Goal: Feedback & Contribution: Contribute content

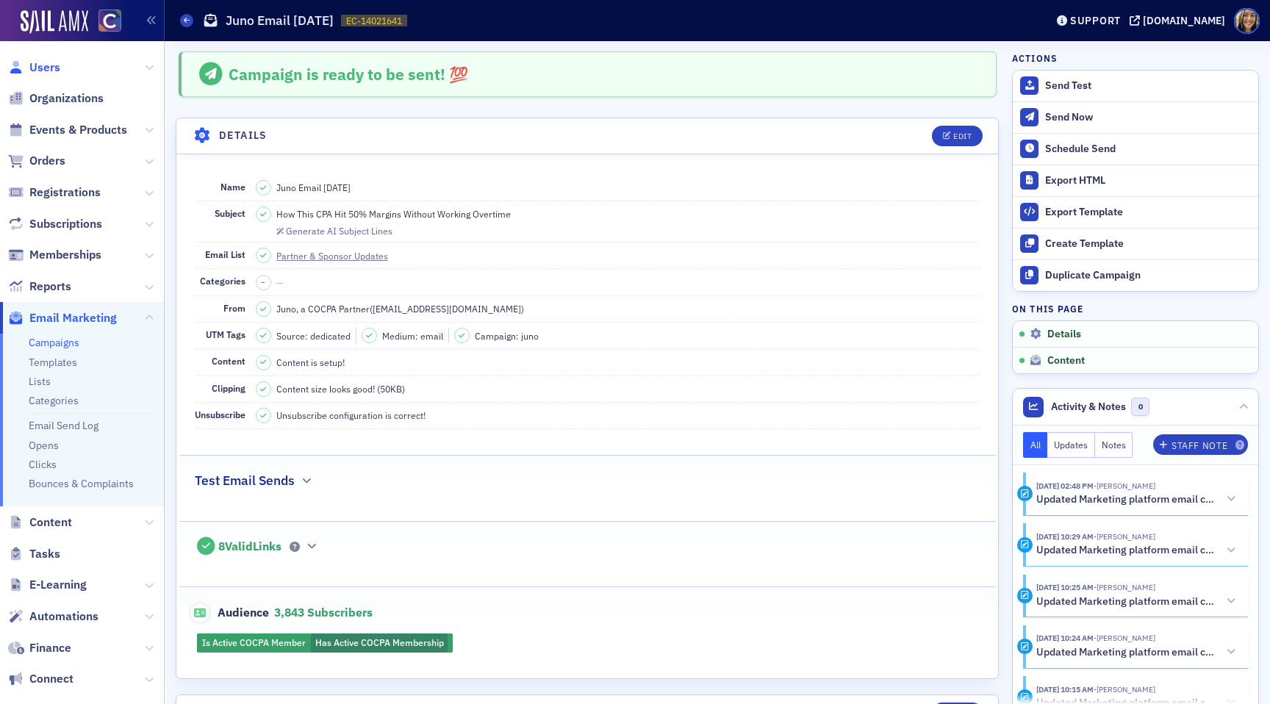
click at [37, 70] on span "Users" at bounding box center [44, 68] width 31 height 16
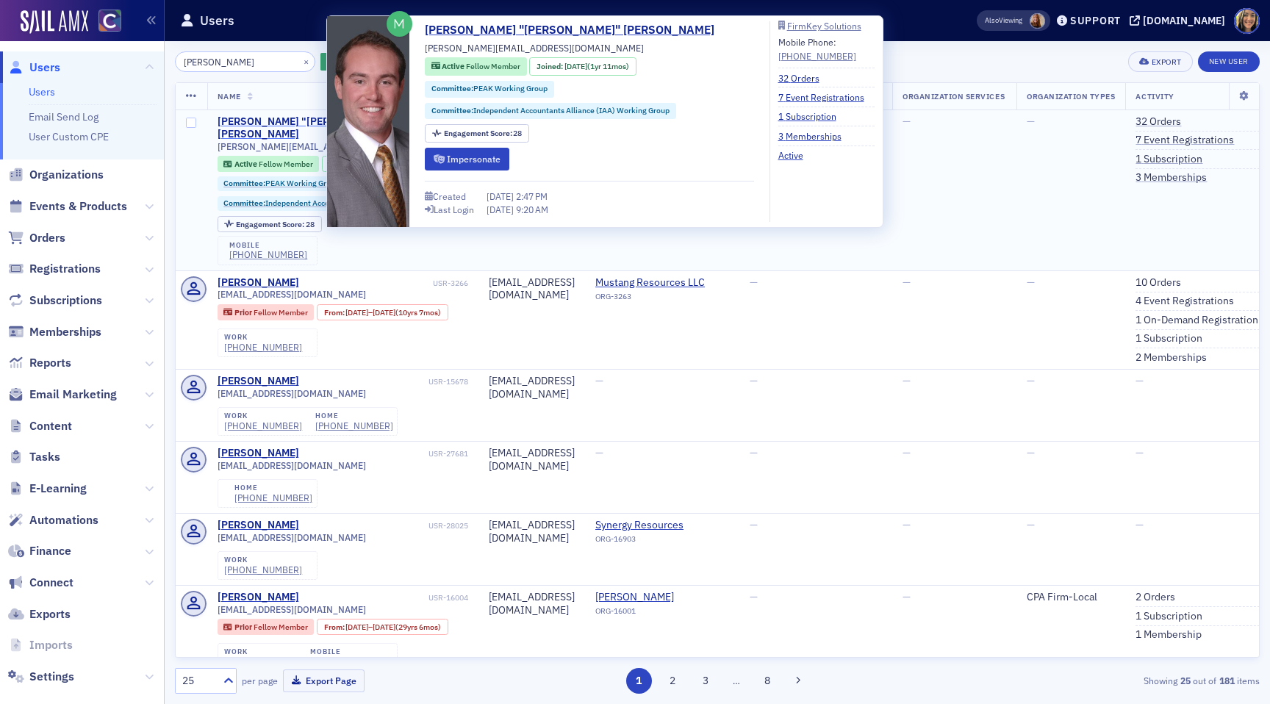
type input "joseph hamilton"
click at [256, 121] on div "Joseph "Joe" Hamilton" at bounding box center [315, 128] width 195 height 26
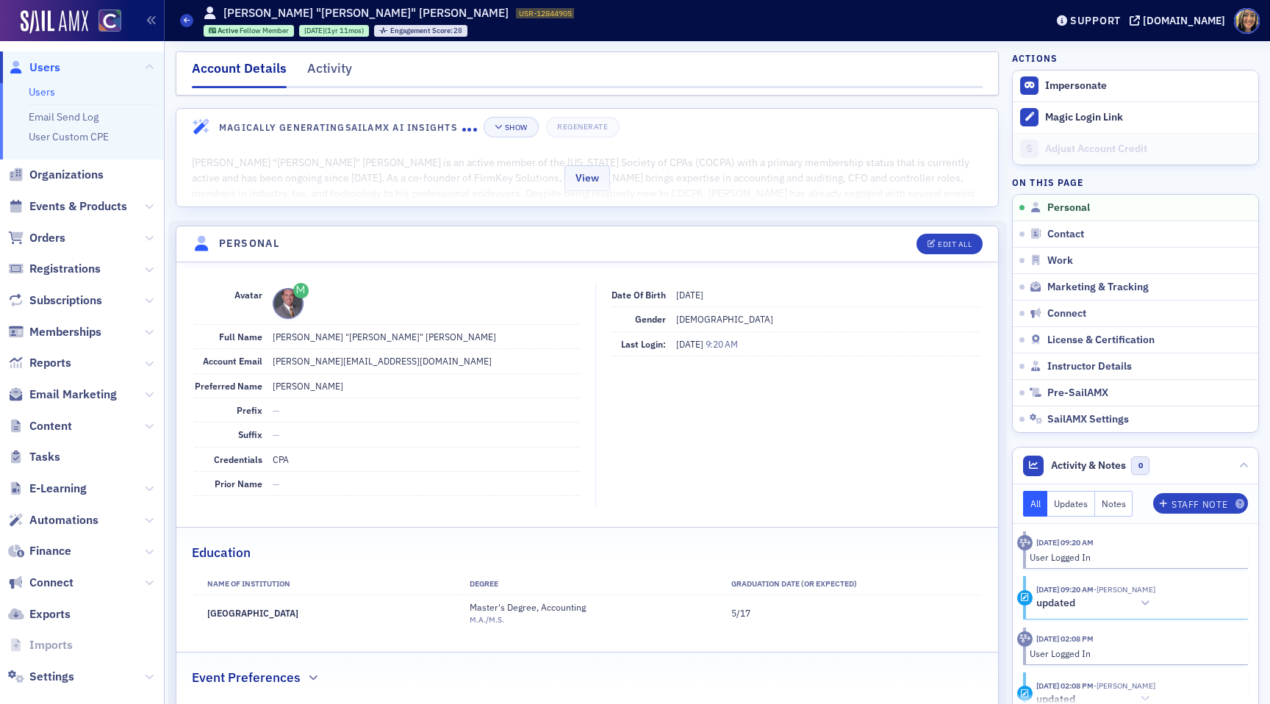
click at [645, 190] on div "View" at bounding box center [587, 176] width 822 height 62
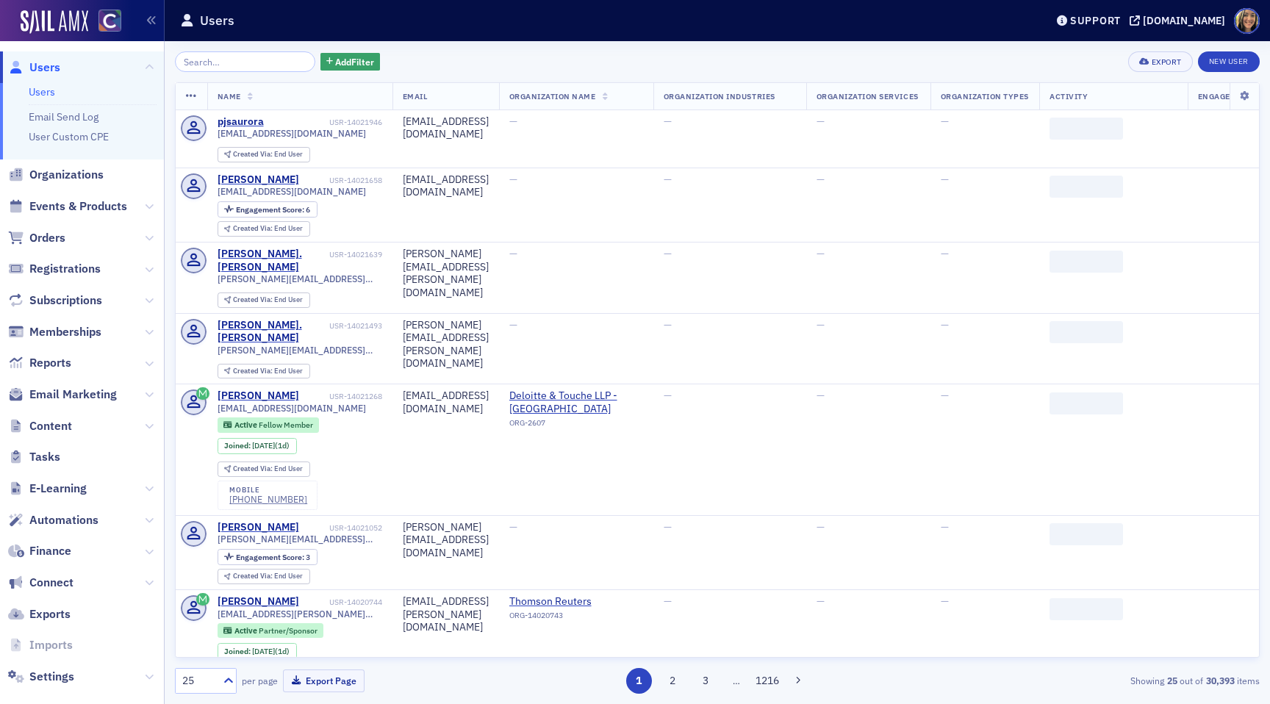
scroll to position [19, 0]
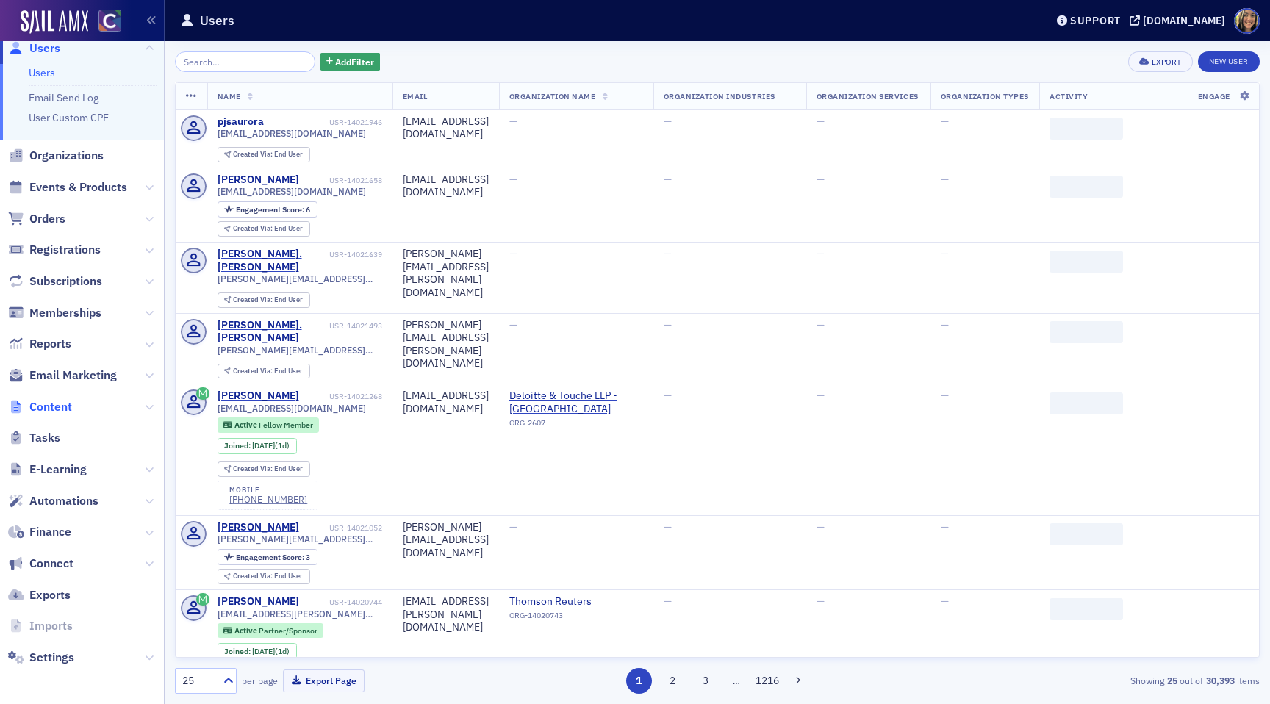
click at [52, 407] on span "Content" at bounding box center [50, 407] width 43 height 16
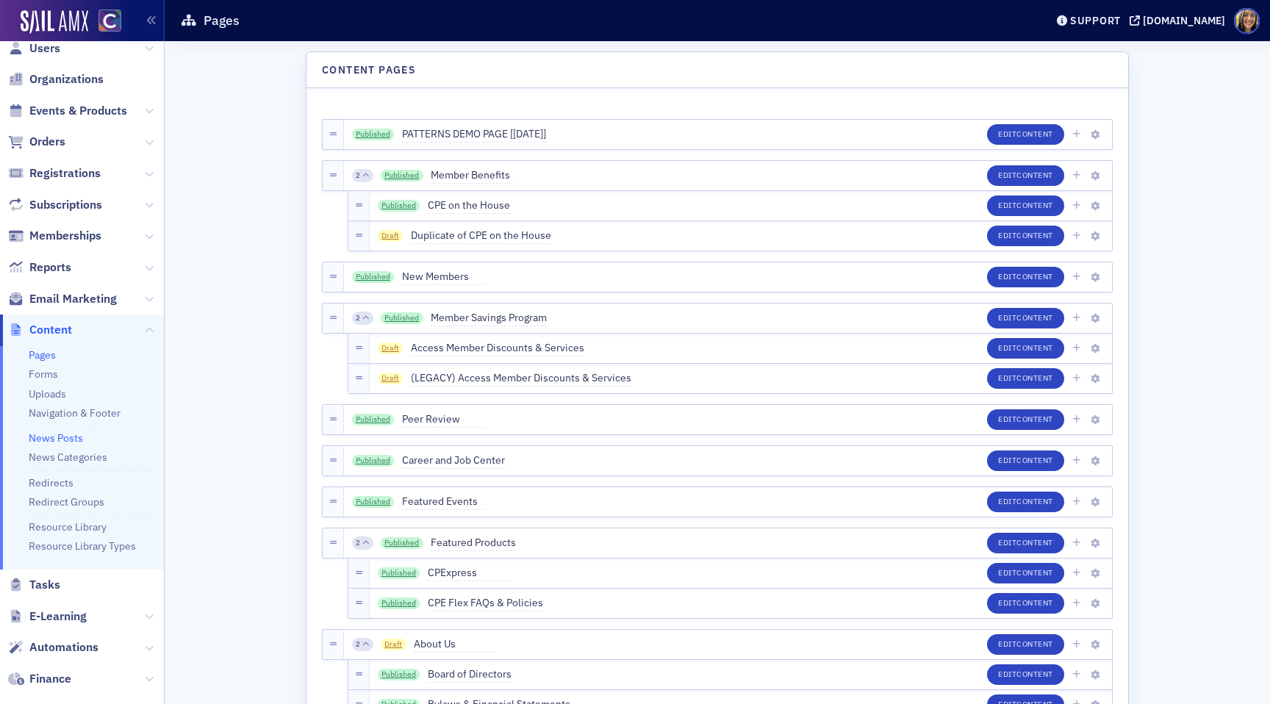
click at [68, 437] on link "News Posts" at bounding box center [56, 438] width 54 height 13
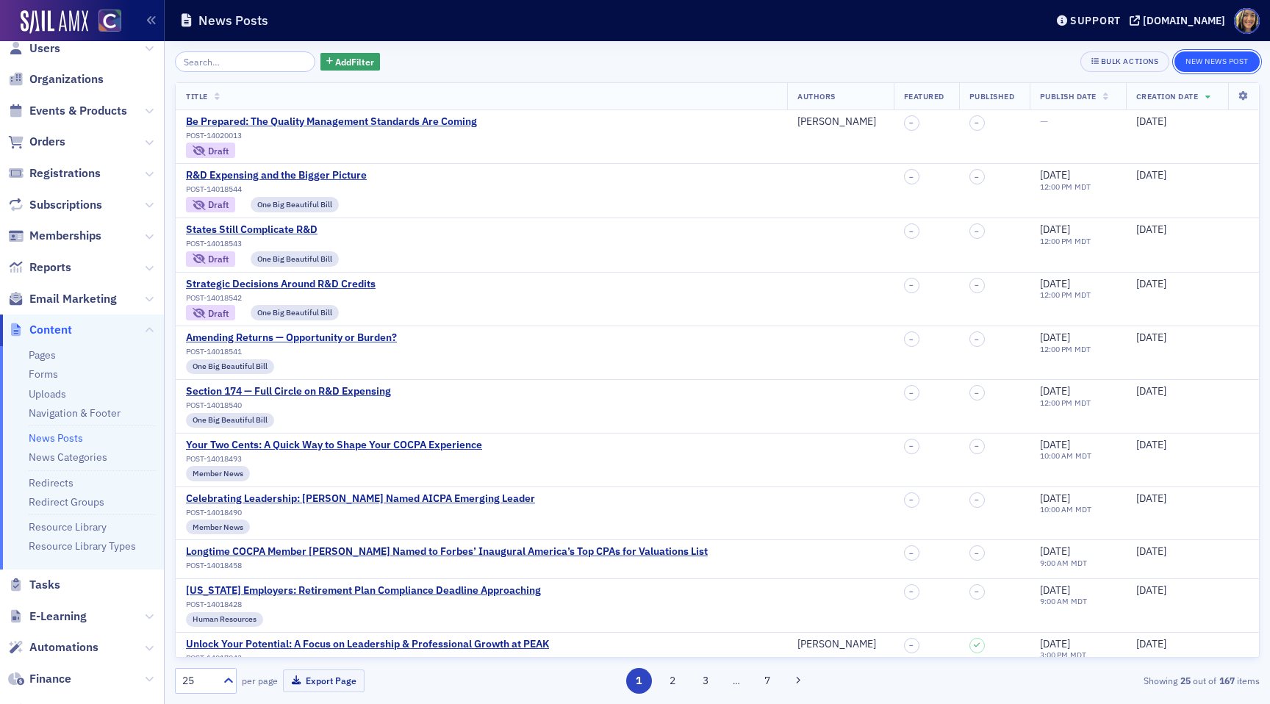
click at [1211, 63] on button "New News Post" at bounding box center [1217, 61] width 85 height 21
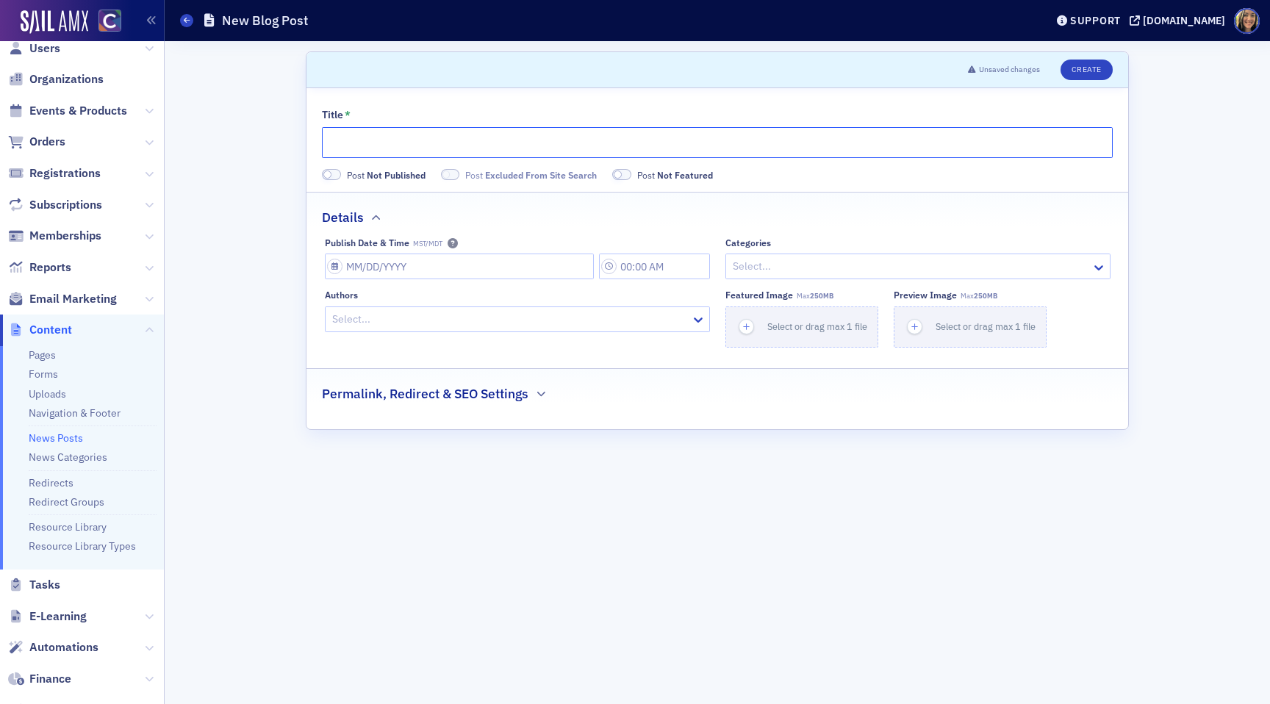
click at [384, 150] on input "Title *" at bounding box center [717, 142] width 791 height 31
paste input "COCPA Member Joe Hamilton Selected for AICPA’s 2025 Leadership Academy"
type input "COCPA Member Joe Hamilton Selected for AICPA’s 2025 Leadership Academy"
click at [328, 171] on span at bounding box center [327, 175] width 8 height 8
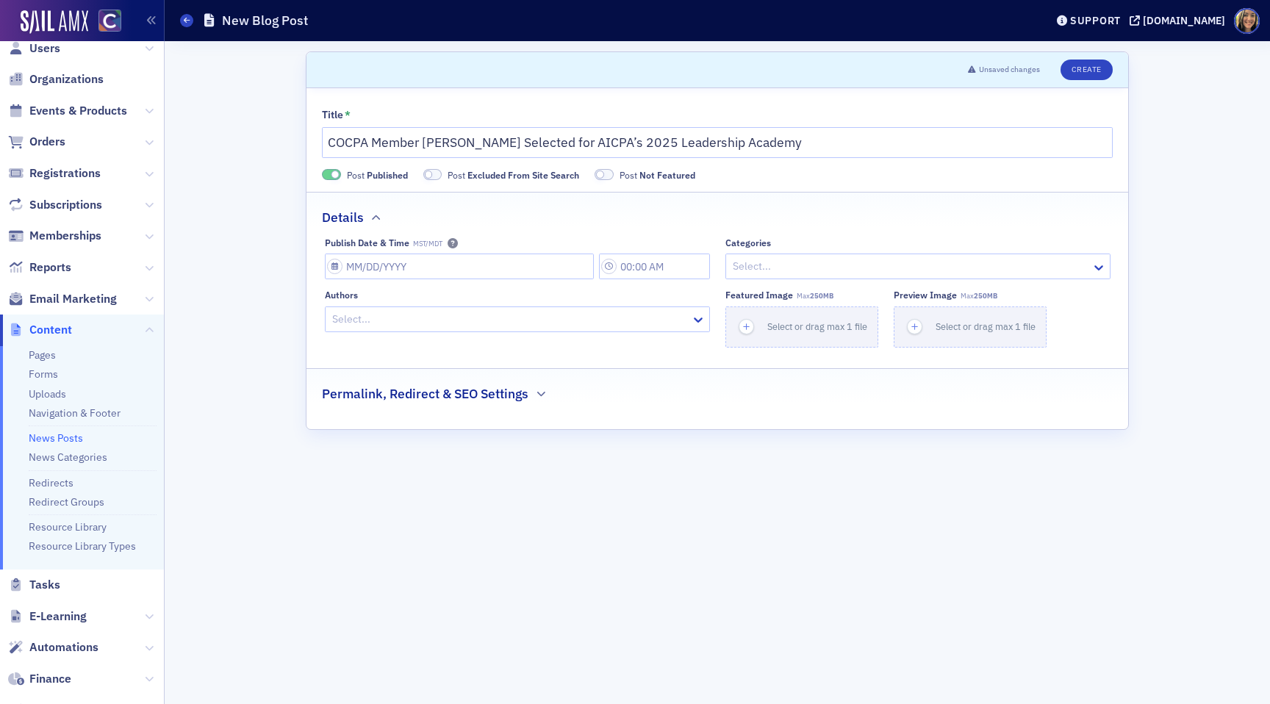
click at [433, 175] on span at bounding box center [432, 174] width 19 height 11
select select "8"
select select "2025"
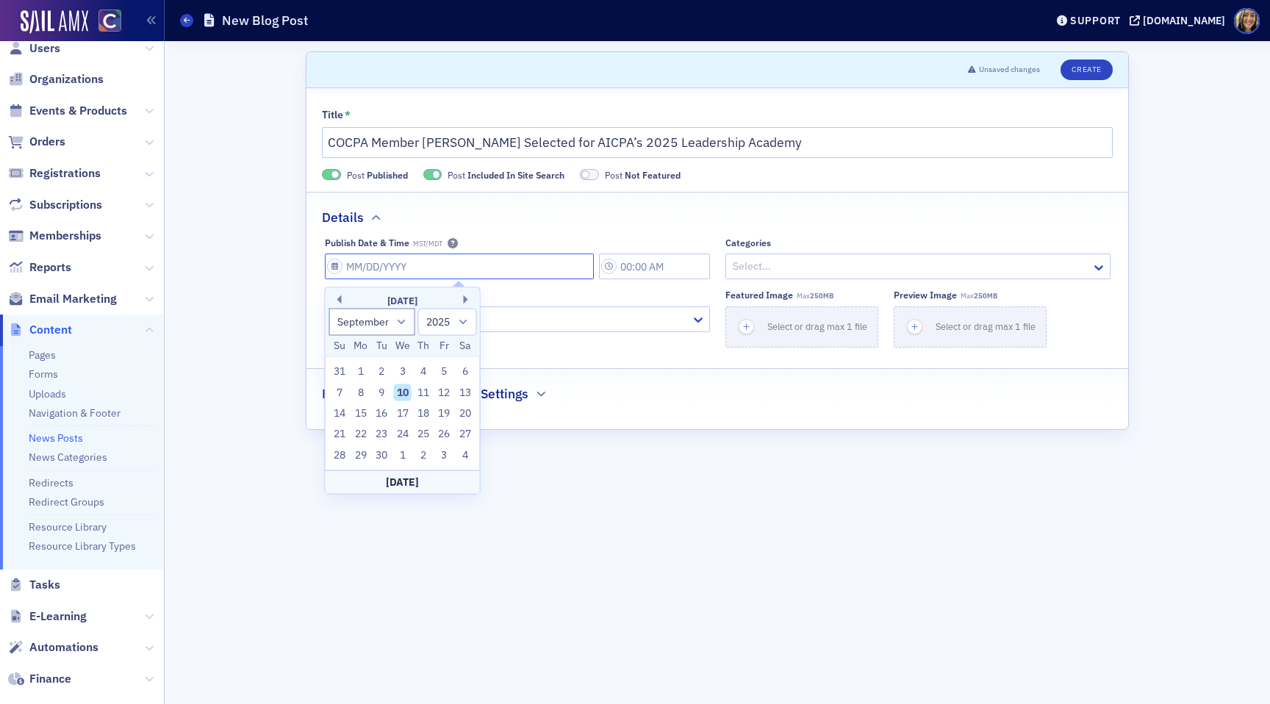
click at [423, 260] on input "Publish Date & Time MST/MDT" at bounding box center [459, 267] width 269 height 26
click at [423, 393] on div "11" at bounding box center [424, 393] width 18 height 18
type input "09/11/2025"
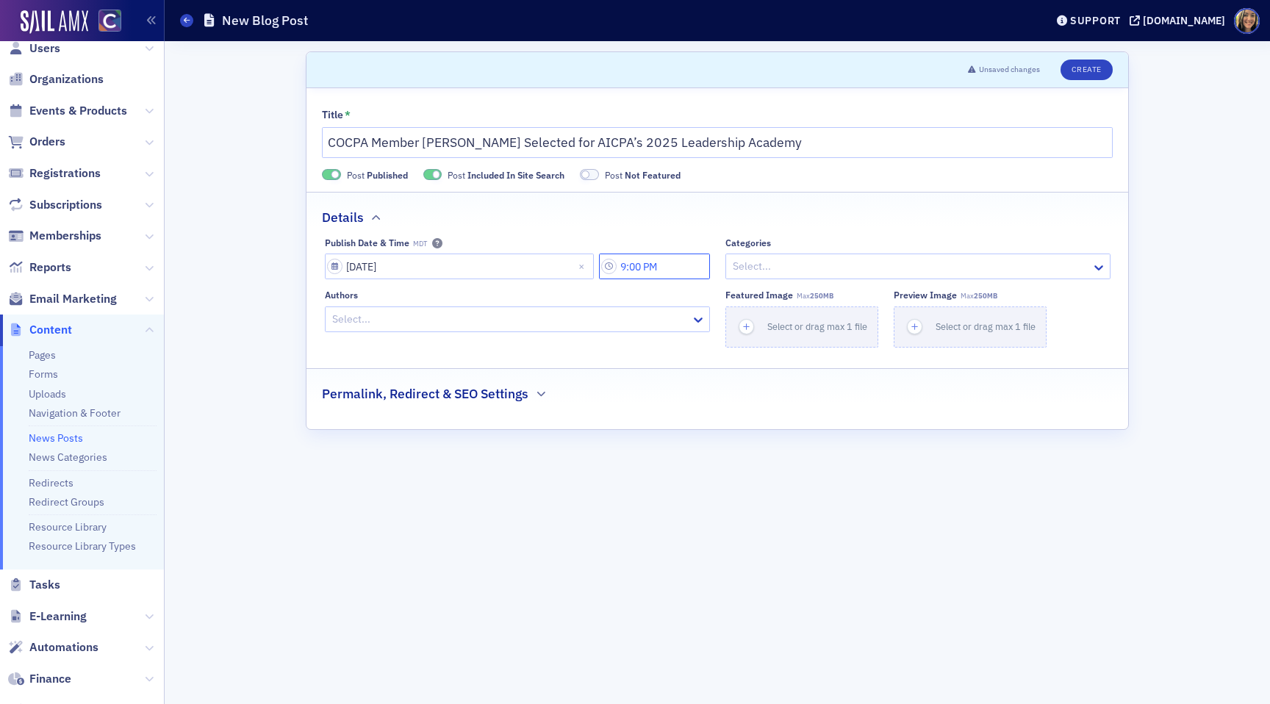
click at [676, 271] on input "9:00 PM" at bounding box center [654, 267] width 111 height 26
click at [562, 268] on button "AM" at bounding box center [563, 267] width 28 height 26
type input "9:00 AM"
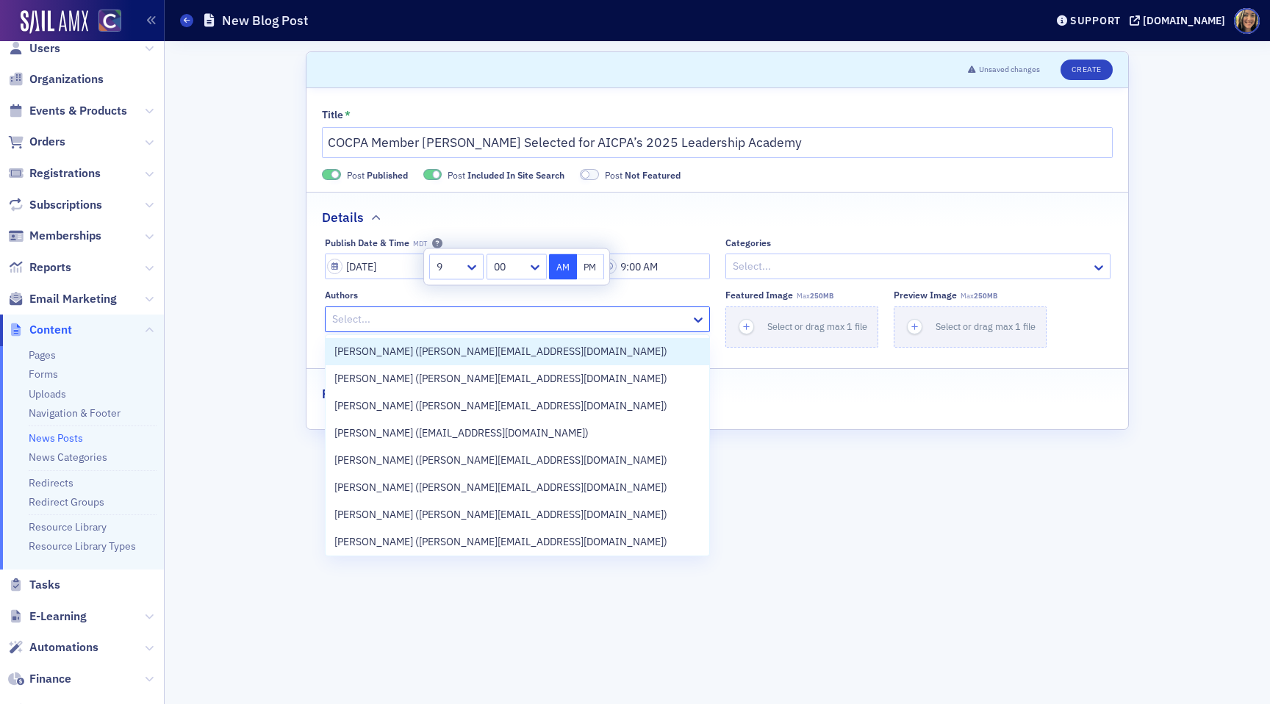
click at [523, 331] on div "Select..." at bounding box center [517, 320] width 385 height 26
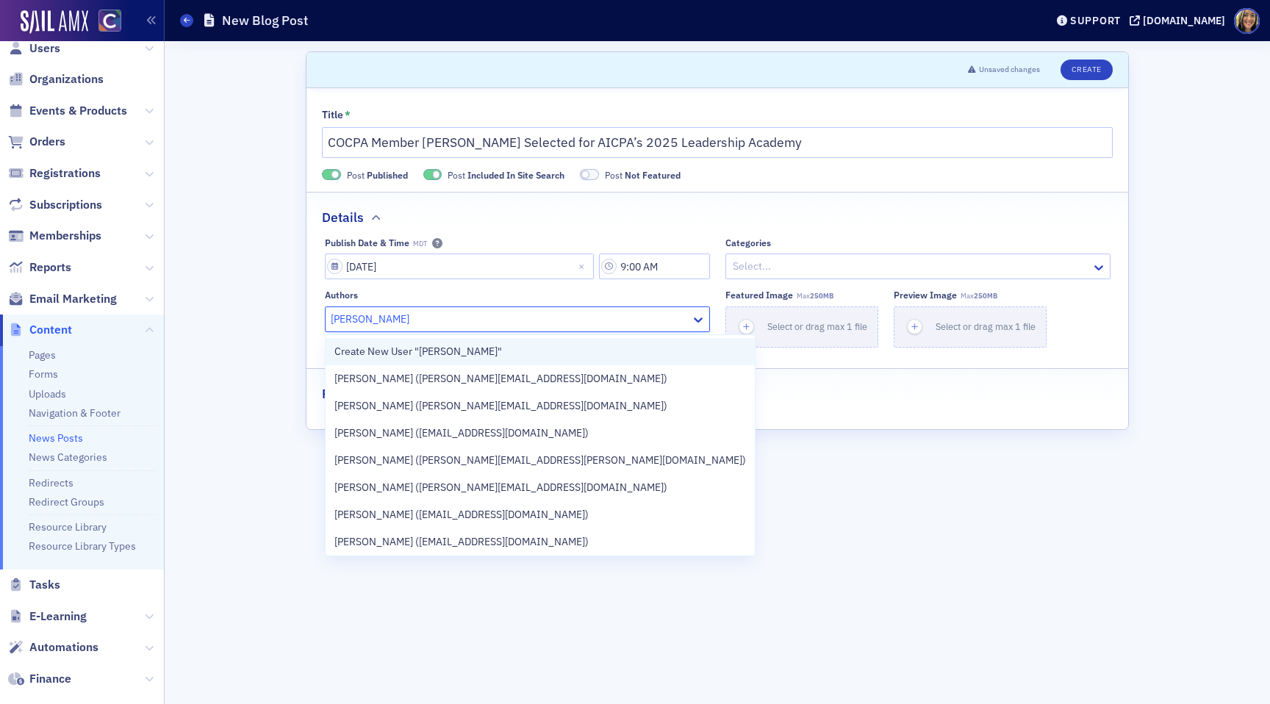
click at [392, 364] on div "Create New User "lauren standiford"" at bounding box center [540, 351] width 429 height 27
type input "lauren standiford"
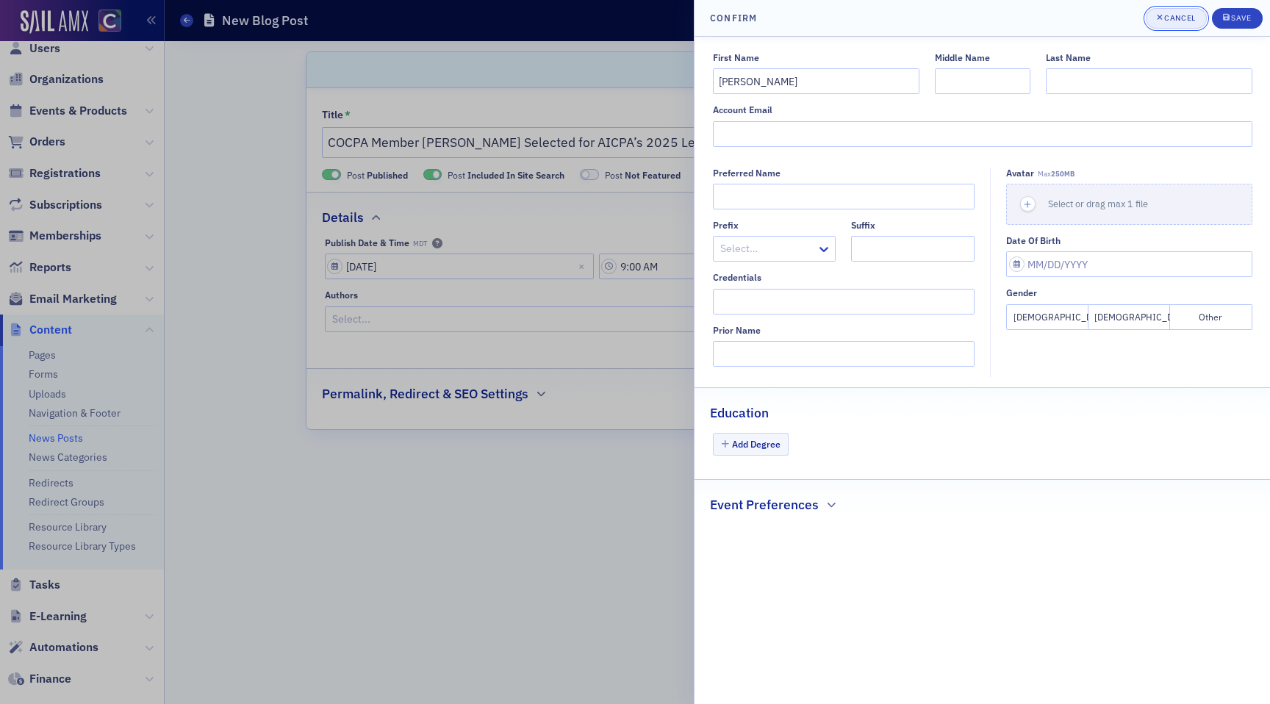
click at [1167, 22] on div "Cancel" at bounding box center [1179, 18] width 31 height 8
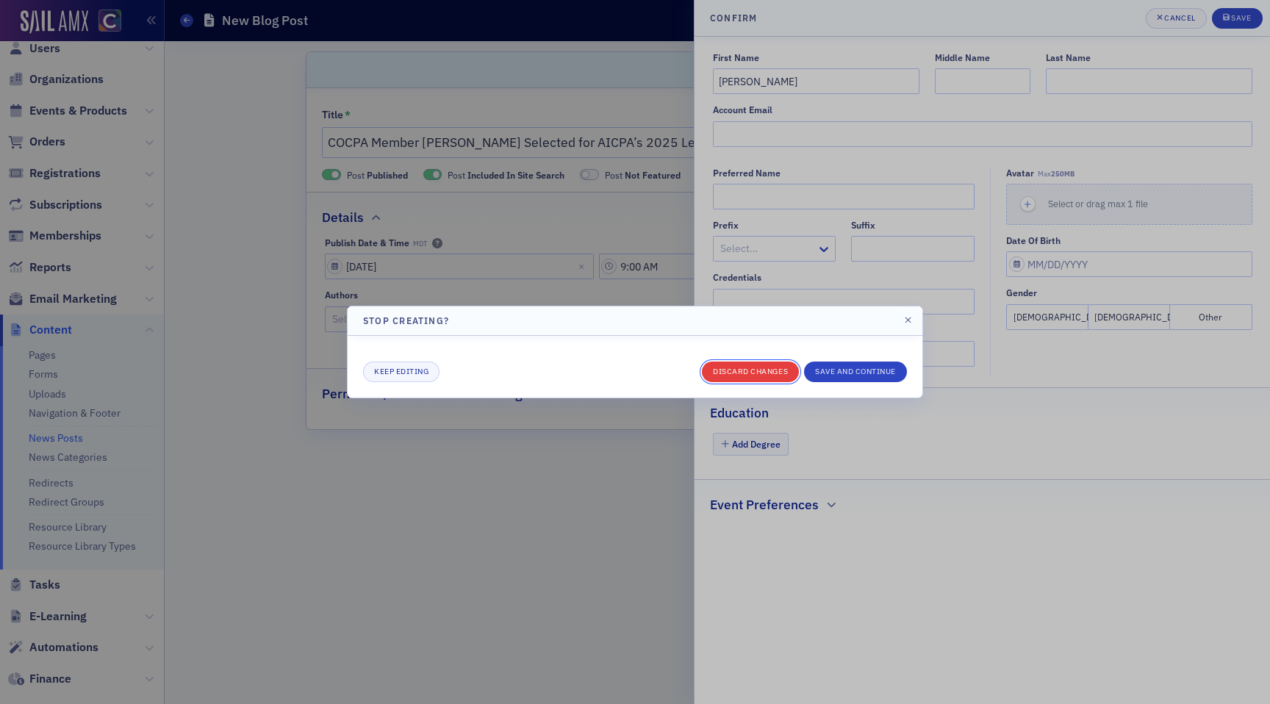
click at [751, 371] on button "Discard changes" at bounding box center [750, 372] width 97 height 21
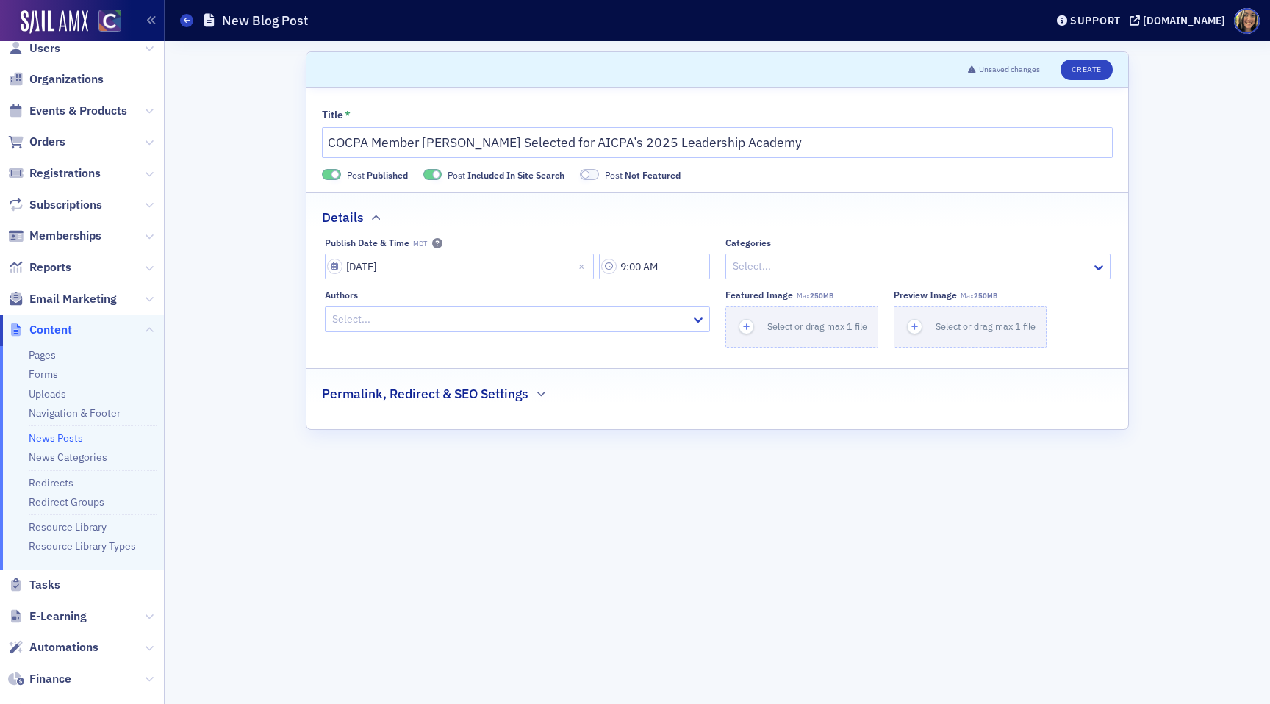
click at [362, 327] on div at bounding box center [510, 319] width 359 height 18
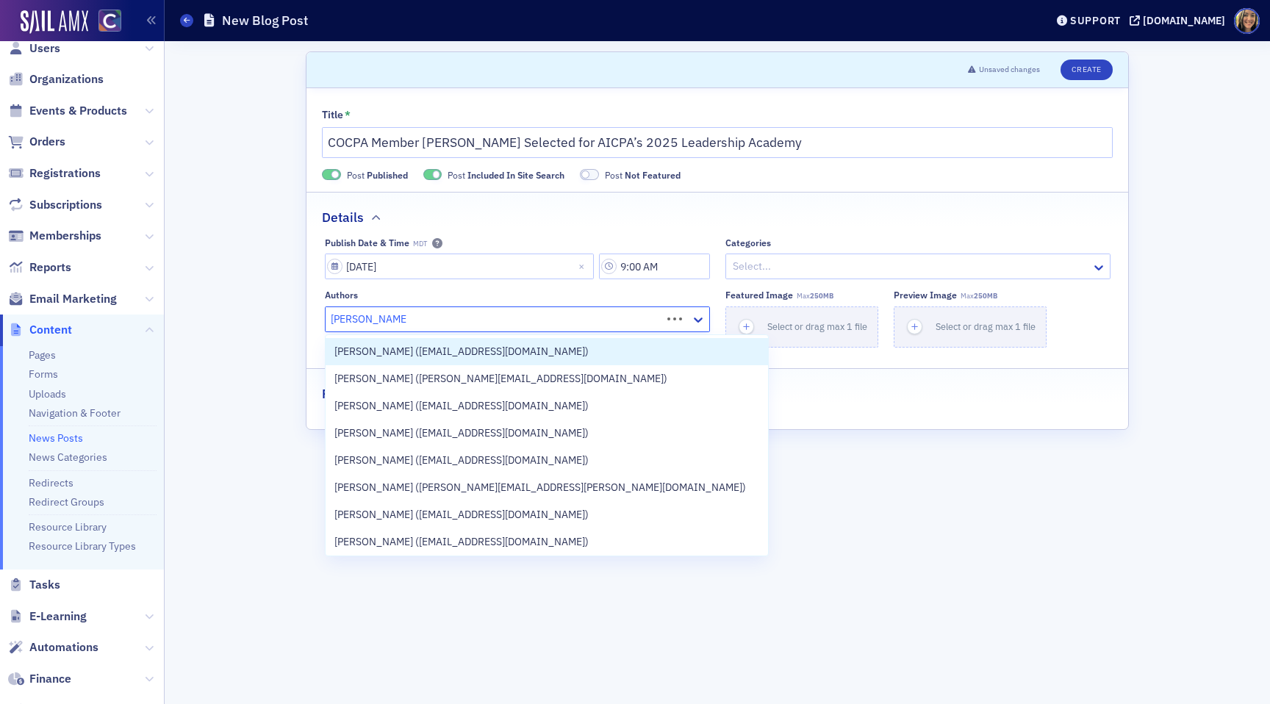
type input "lauren standiford"
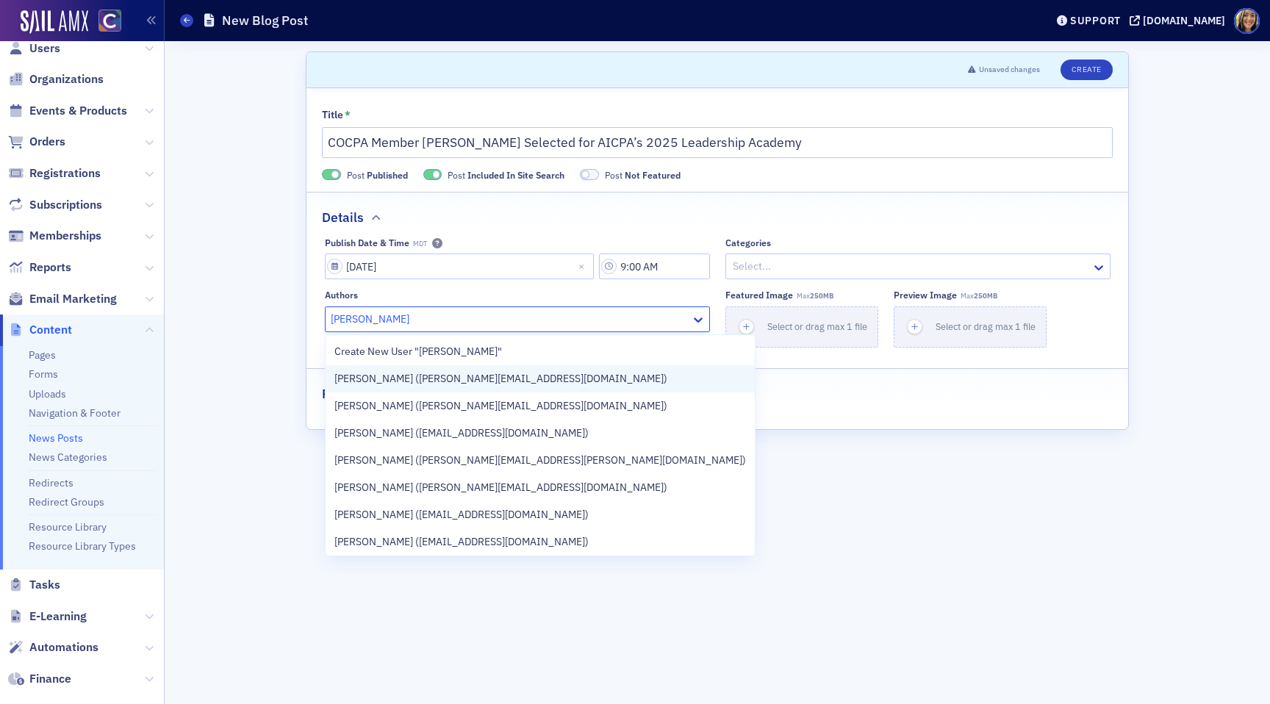
click at [367, 375] on span "Lauren Standiford (lauren@blueoceanideas.com)" at bounding box center [500, 378] width 333 height 15
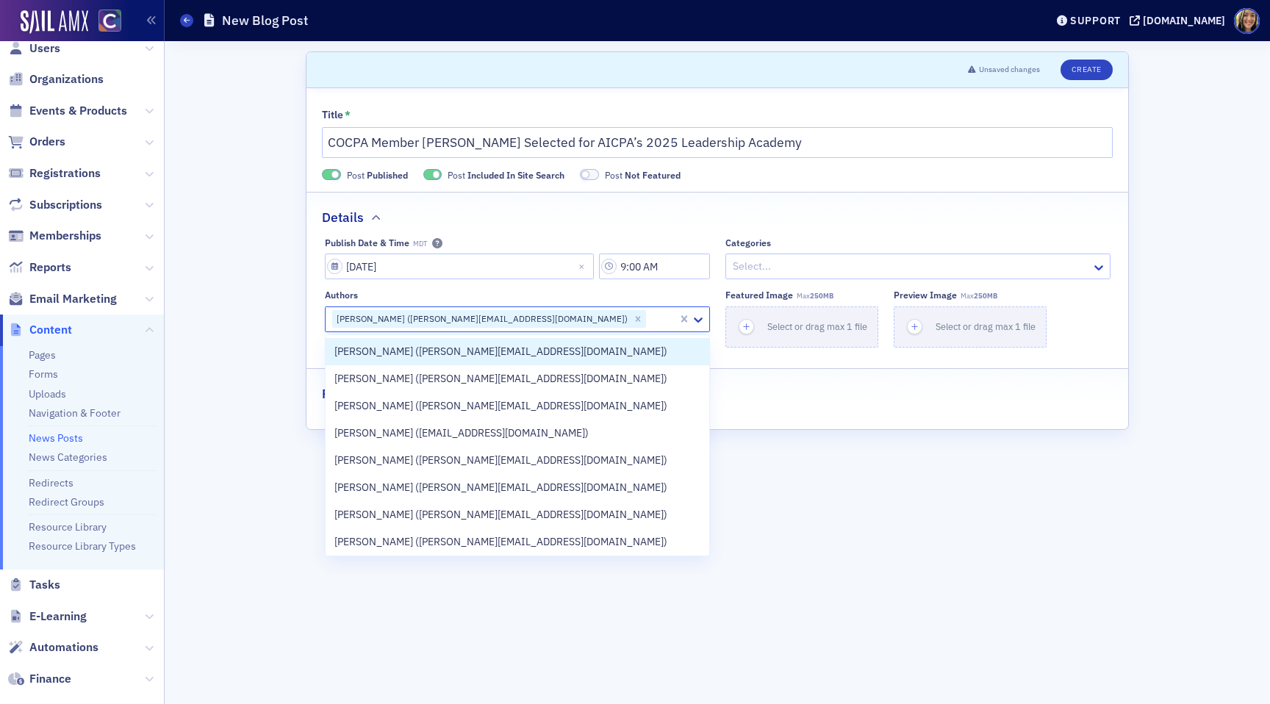
click at [759, 369] on div "Permalink, Redirect & SEO Settings" at bounding box center [717, 386] width 791 height 35
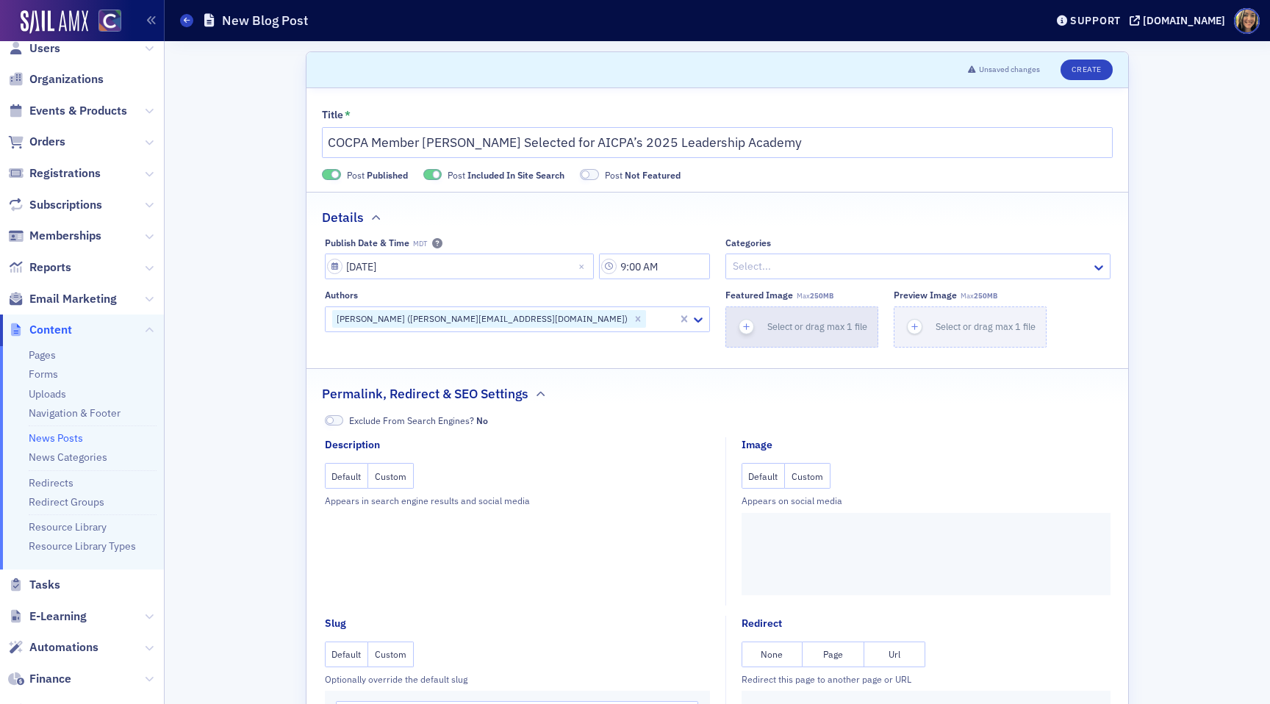
click at [746, 324] on icon "button" at bounding box center [746, 327] width 13 height 13
click at [745, 328] on icon "button" at bounding box center [746, 327] width 13 height 13
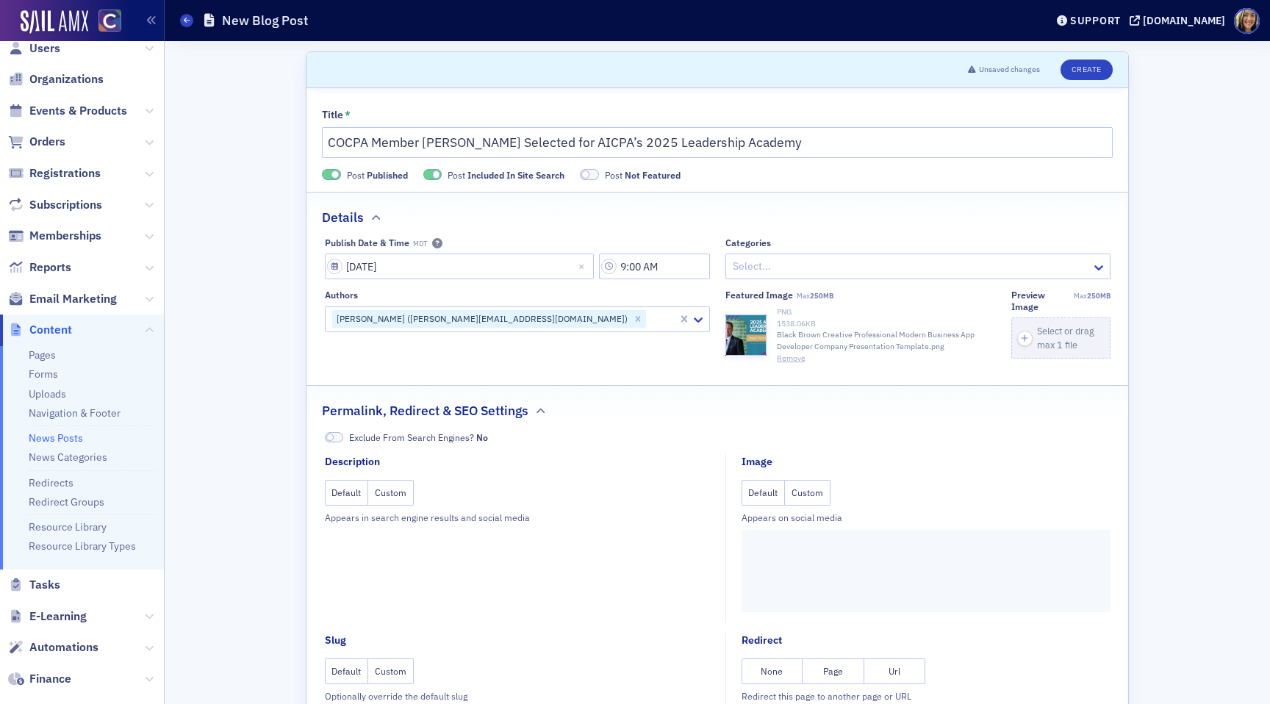
click at [790, 365] on fieldset "Details Publish Date & Time MDT 09/11/2025 9:00 AM Categories Select... Authors…" at bounding box center [718, 283] width 822 height 183
click at [788, 357] on button "Remove" at bounding box center [791, 359] width 29 height 12
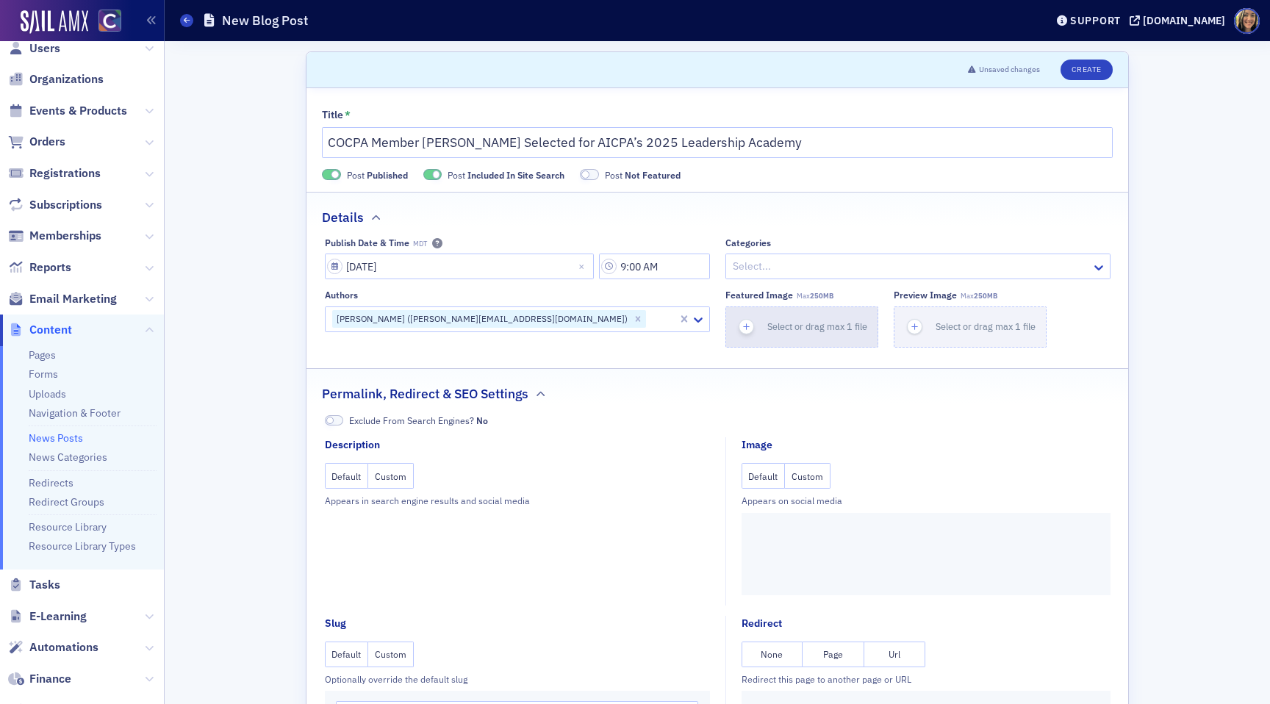
click at [762, 322] on div "button" at bounding box center [746, 327] width 41 height 40
click at [757, 323] on div "button" at bounding box center [746, 327] width 41 height 40
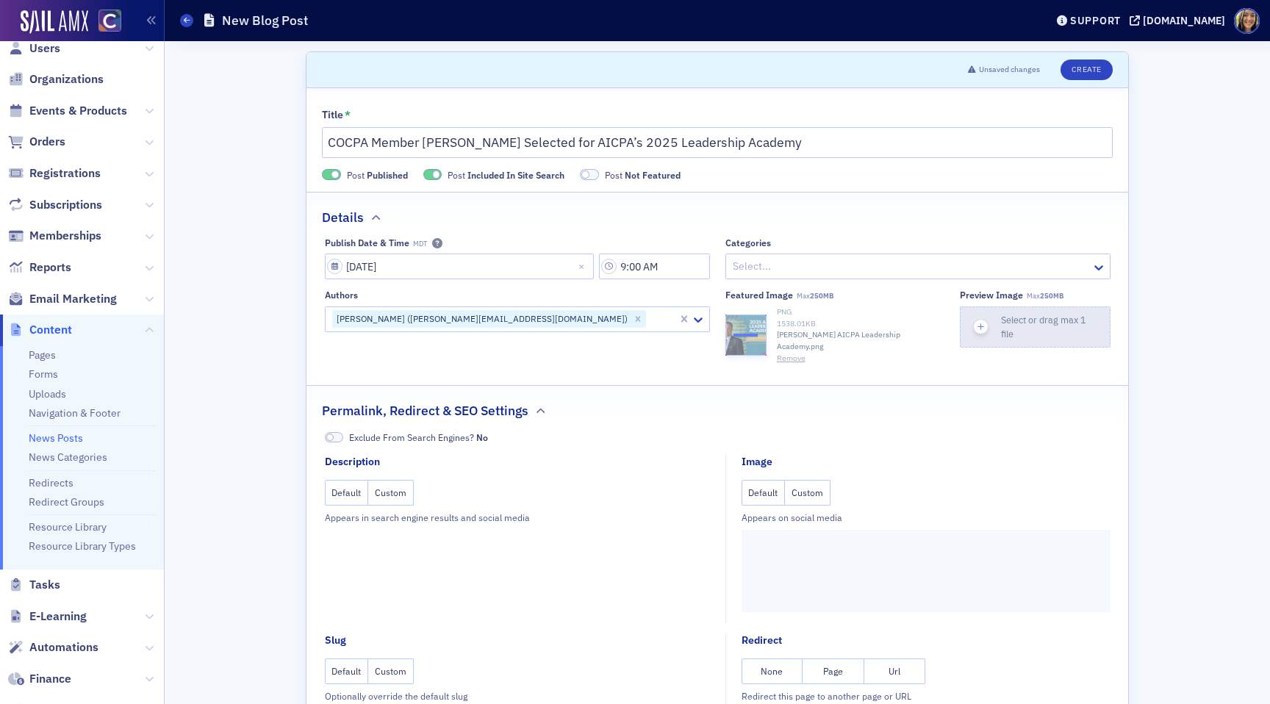
click at [966, 334] on div "button" at bounding box center [981, 327] width 40 height 40
click at [813, 493] on button "Custom" at bounding box center [808, 493] width 46 height 26
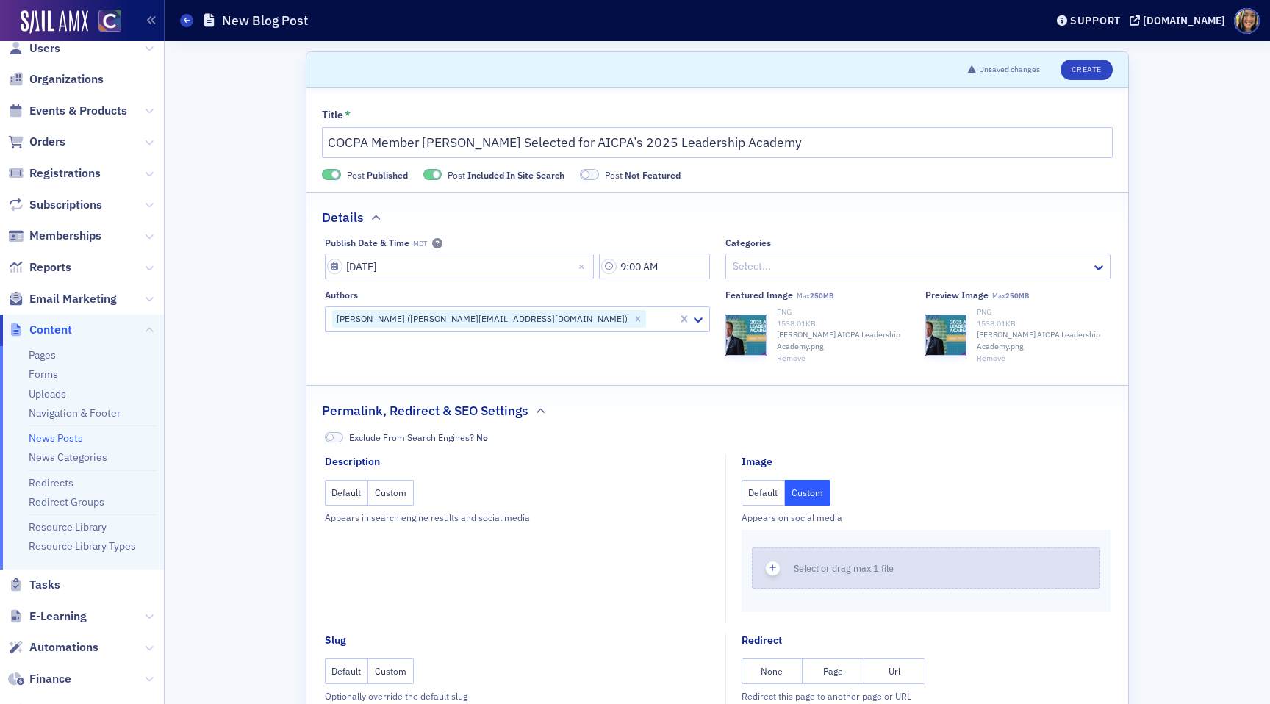
click at [767, 569] on icon "button" at bounding box center [773, 568] width 13 height 13
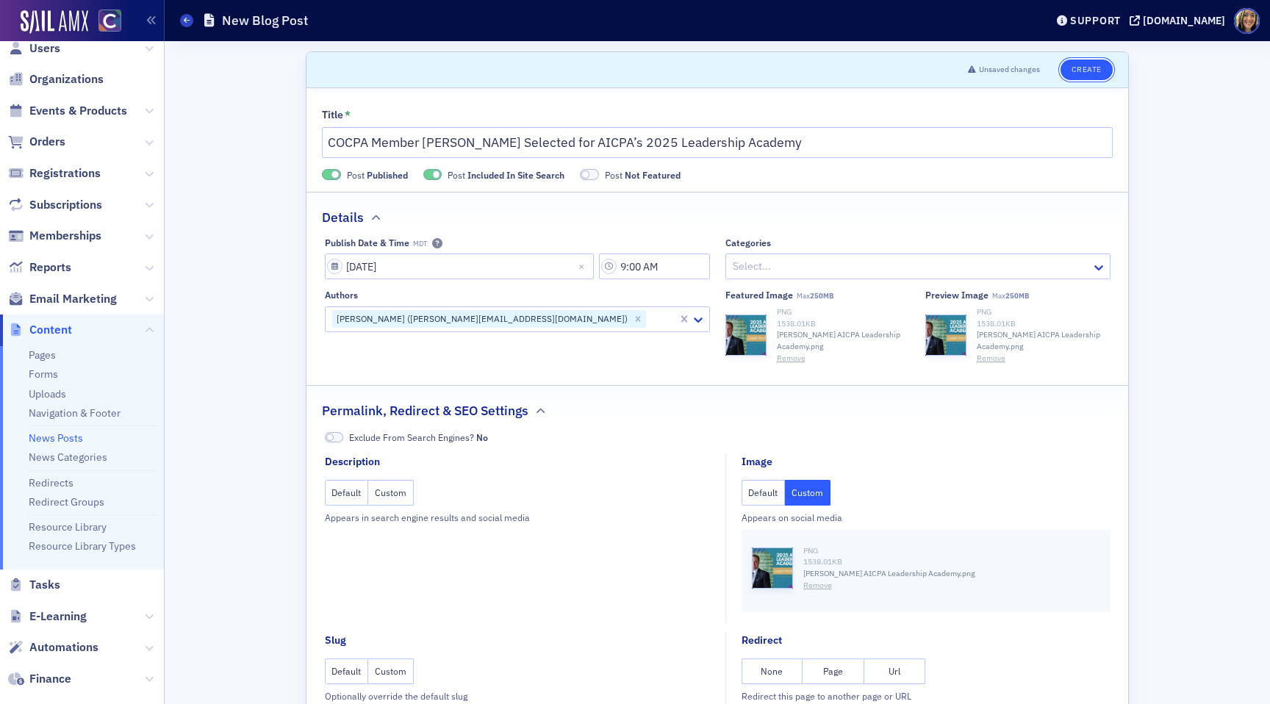
click at [1081, 70] on button "Create" at bounding box center [1087, 70] width 52 height 21
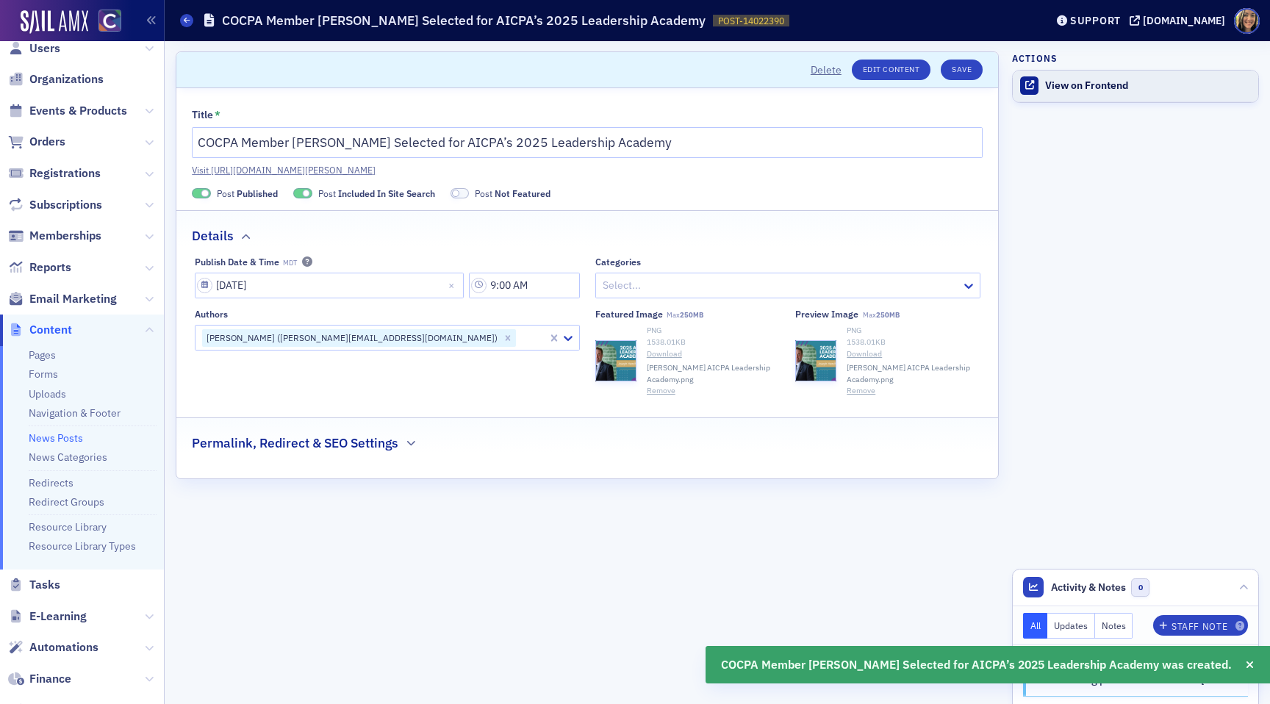
click at [1090, 87] on div "View on Frontend" at bounding box center [1148, 85] width 206 height 13
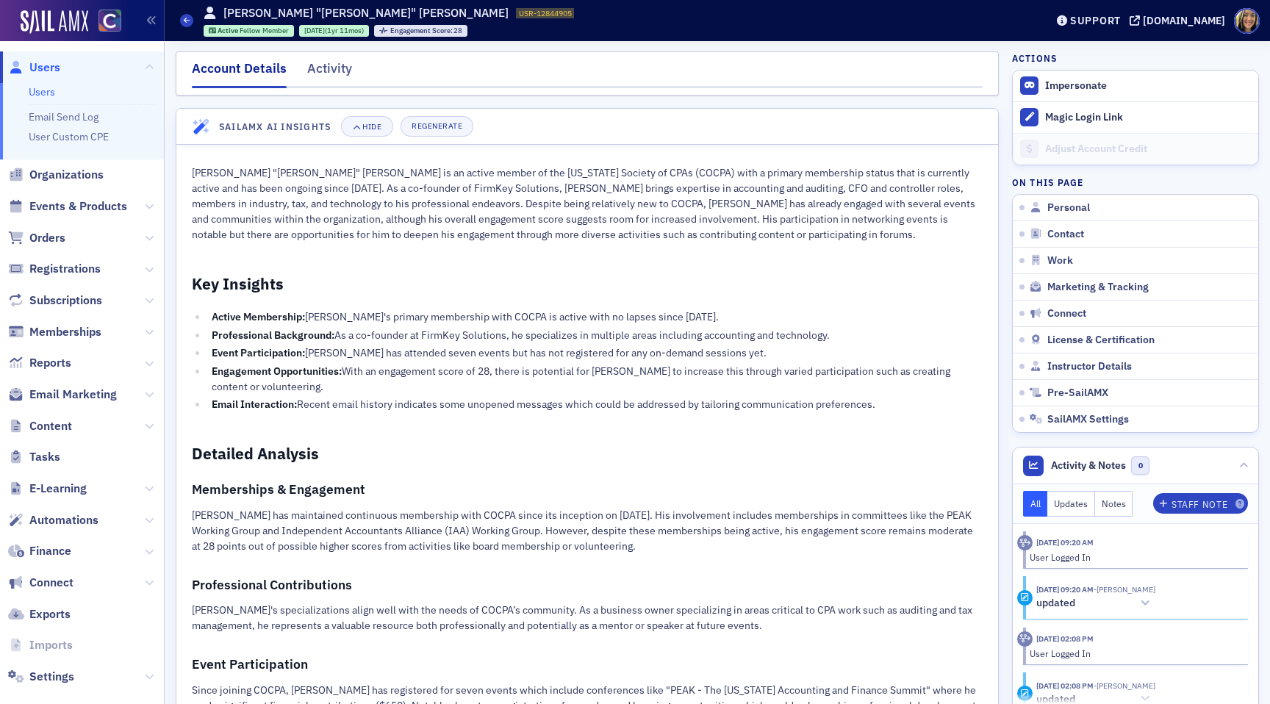
click at [502, 225] on p "Joseph "Joe" Hamilton is an active member of the Colorado Society of CPAs (COCP…" at bounding box center [587, 203] width 791 height 77
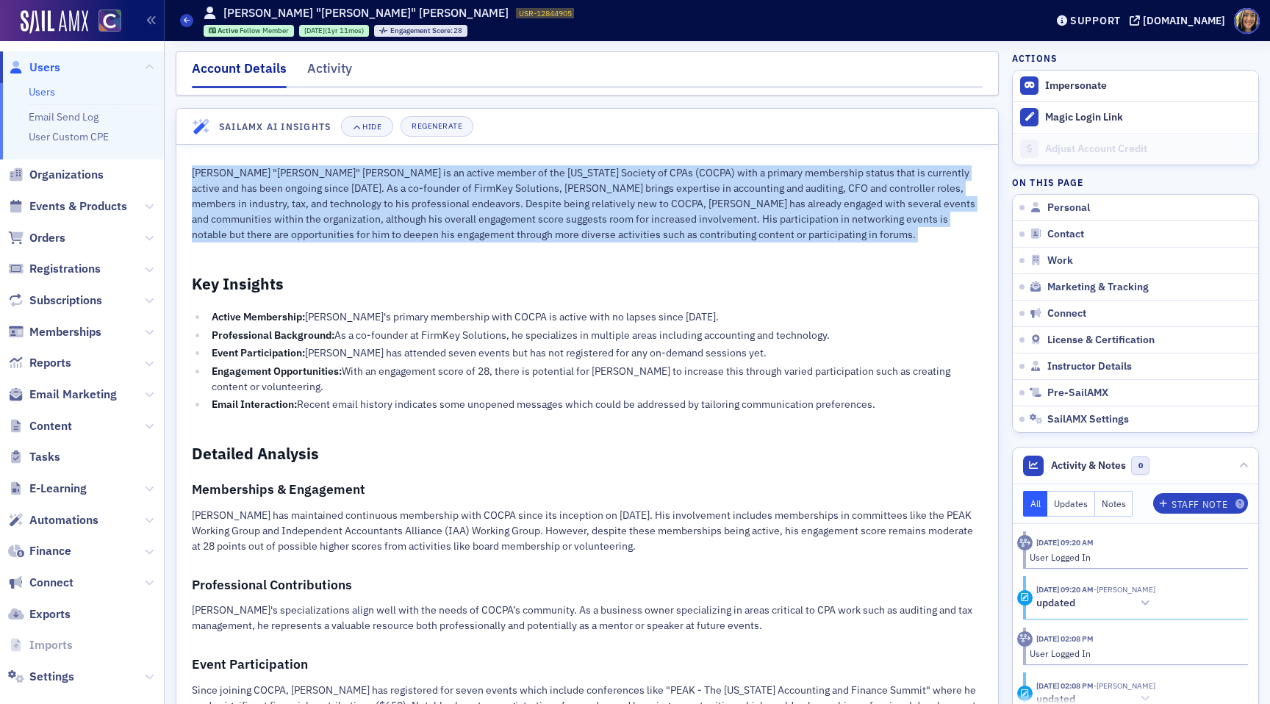
click at [502, 225] on p "Joseph "Joe" Hamilton is an active member of the Colorado Society of CPAs (COCP…" at bounding box center [587, 203] width 791 height 77
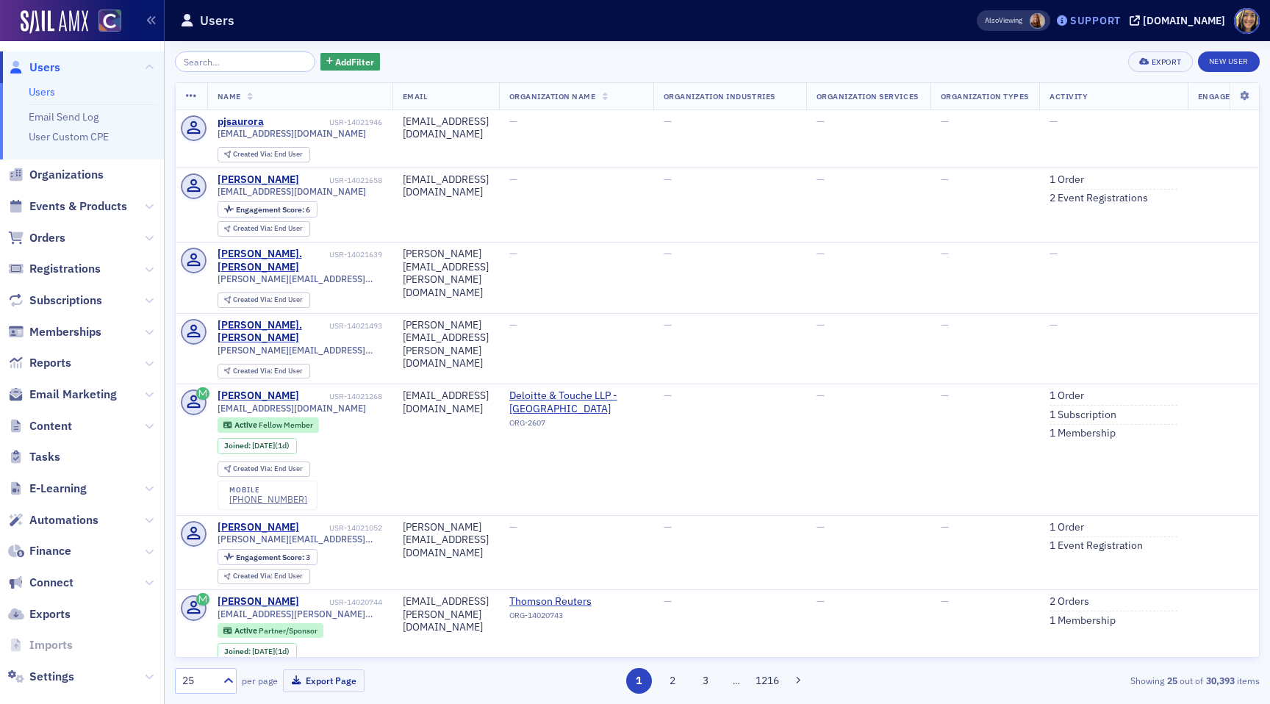
click at [1114, 20] on div "Support" at bounding box center [1095, 20] width 51 height 13
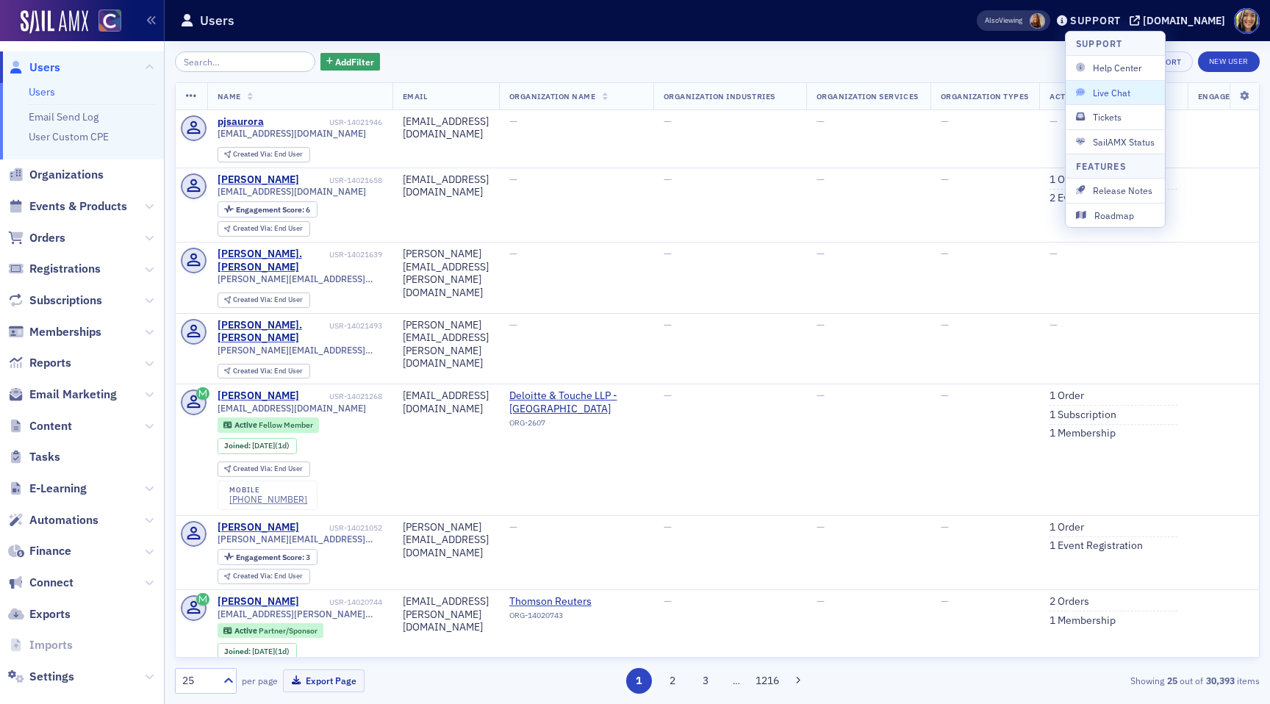
click at [1111, 93] on span "Live Chat" at bounding box center [1115, 92] width 79 height 13
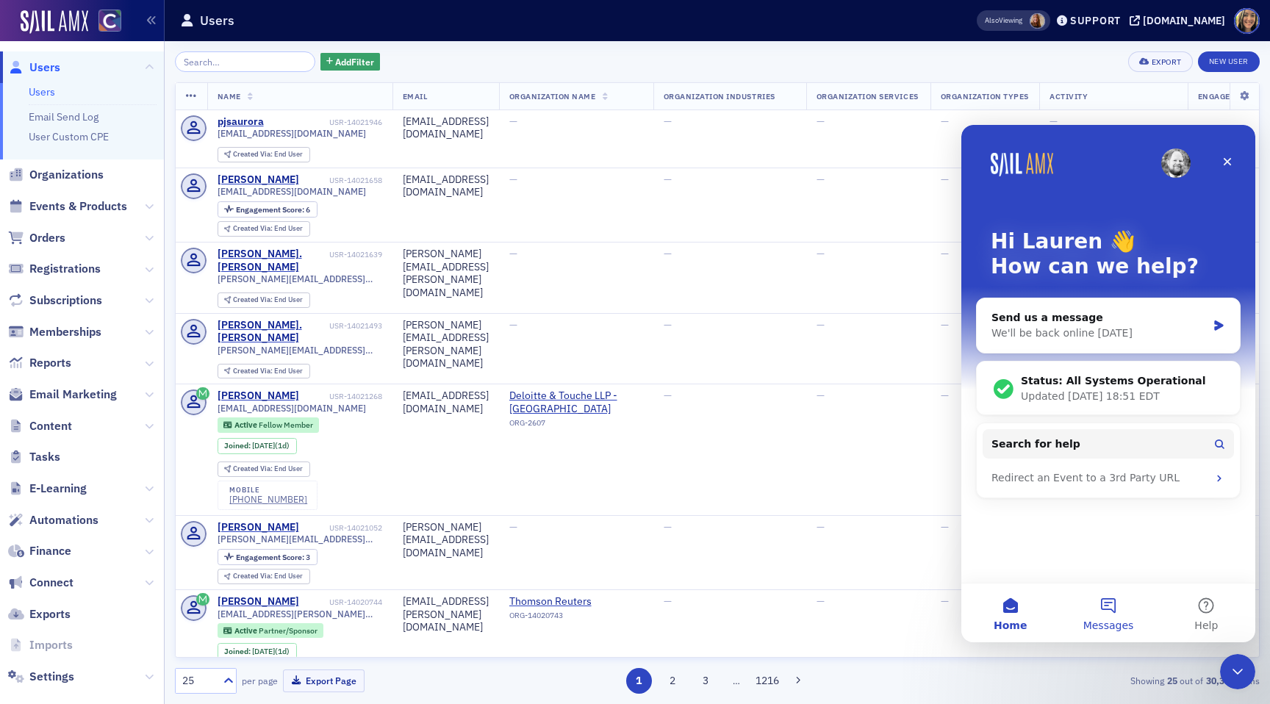
click at [1111, 607] on button "Messages" at bounding box center [1108, 613] width 98 height 59
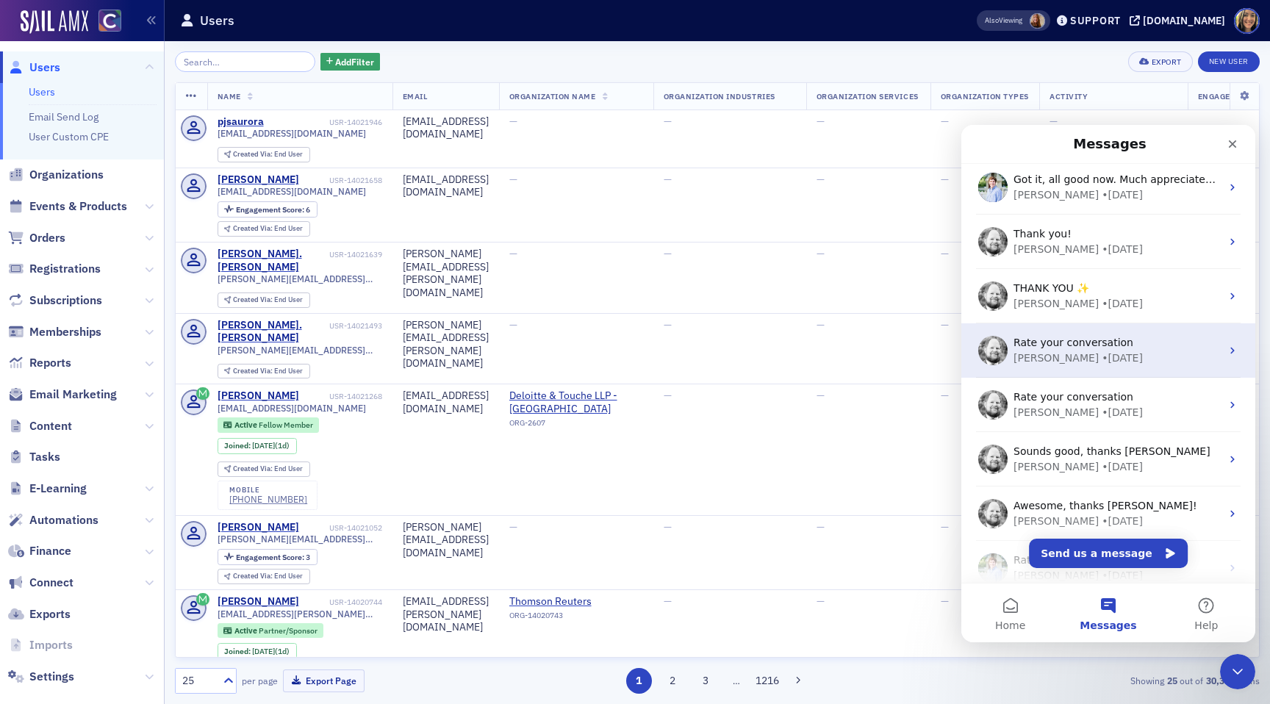
scroll to position [184, 0]
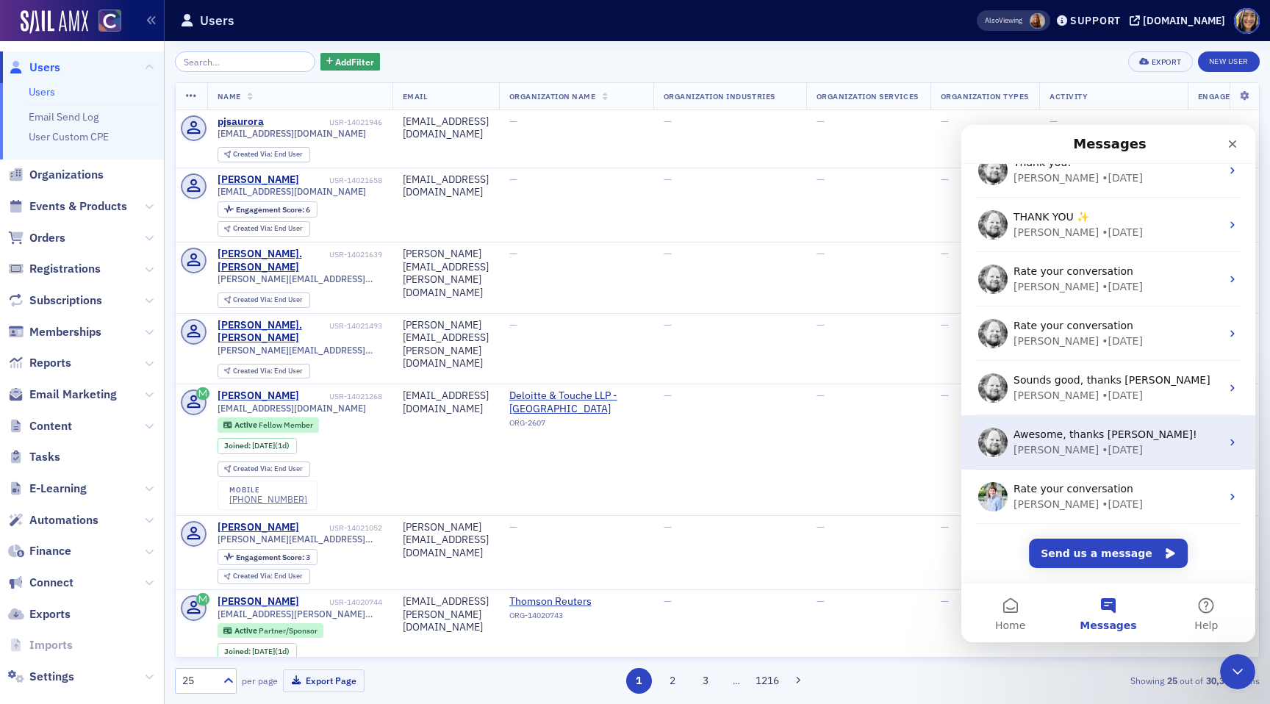
click at [1123, 443] on div "Aidan • 43w ago" at bounding box center [1117, 450] width 207 height 15
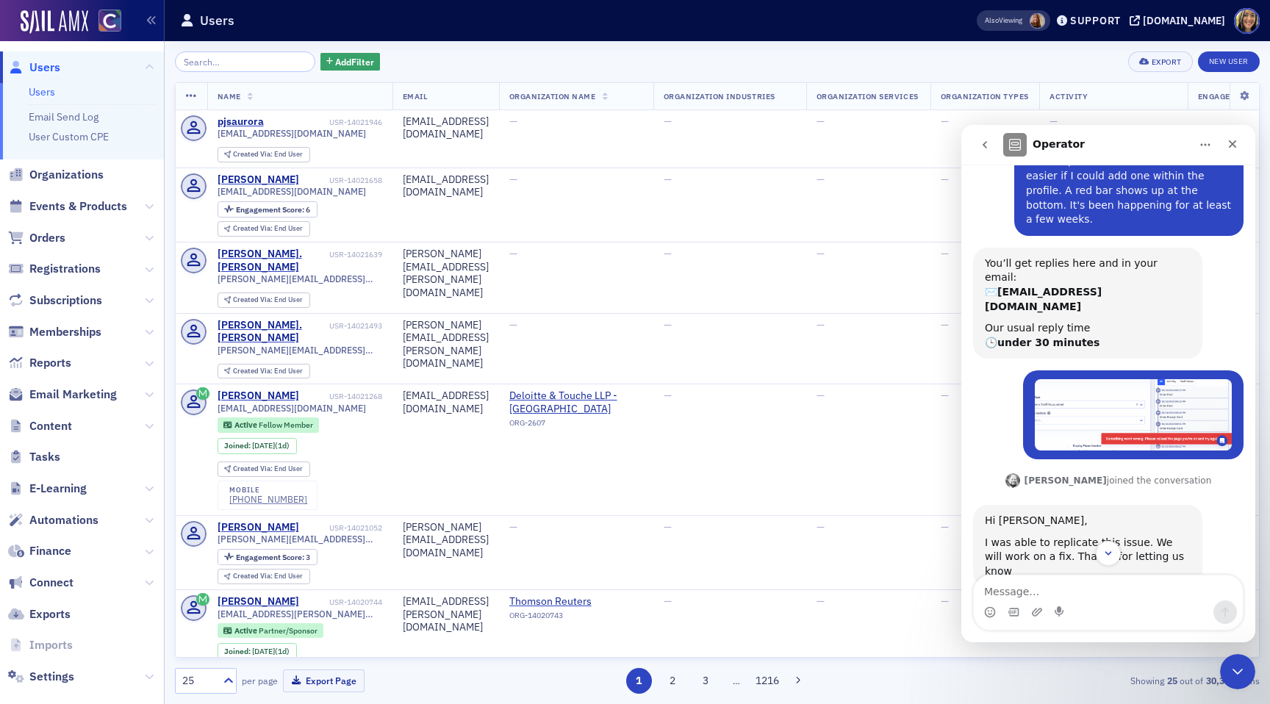
scroll to position [132, 0]
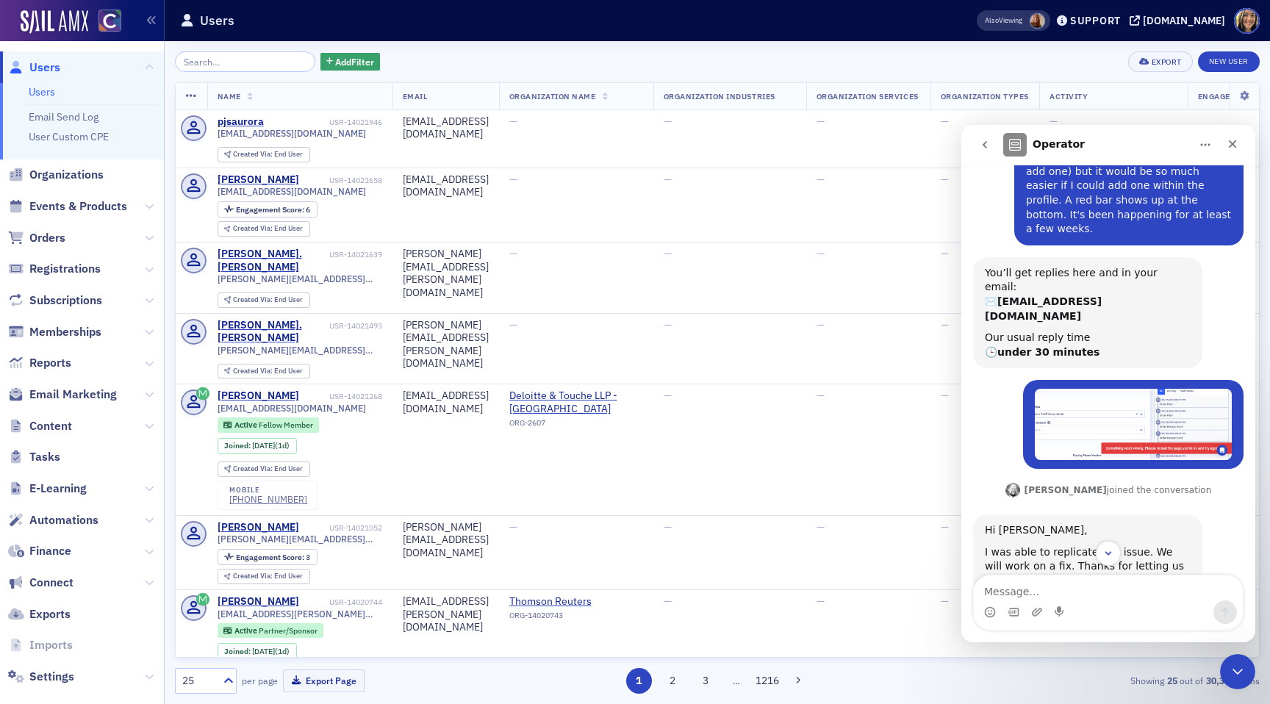
click at [981, 144] on icon "go back" at bounding box center [985, 145] width 12 height 12
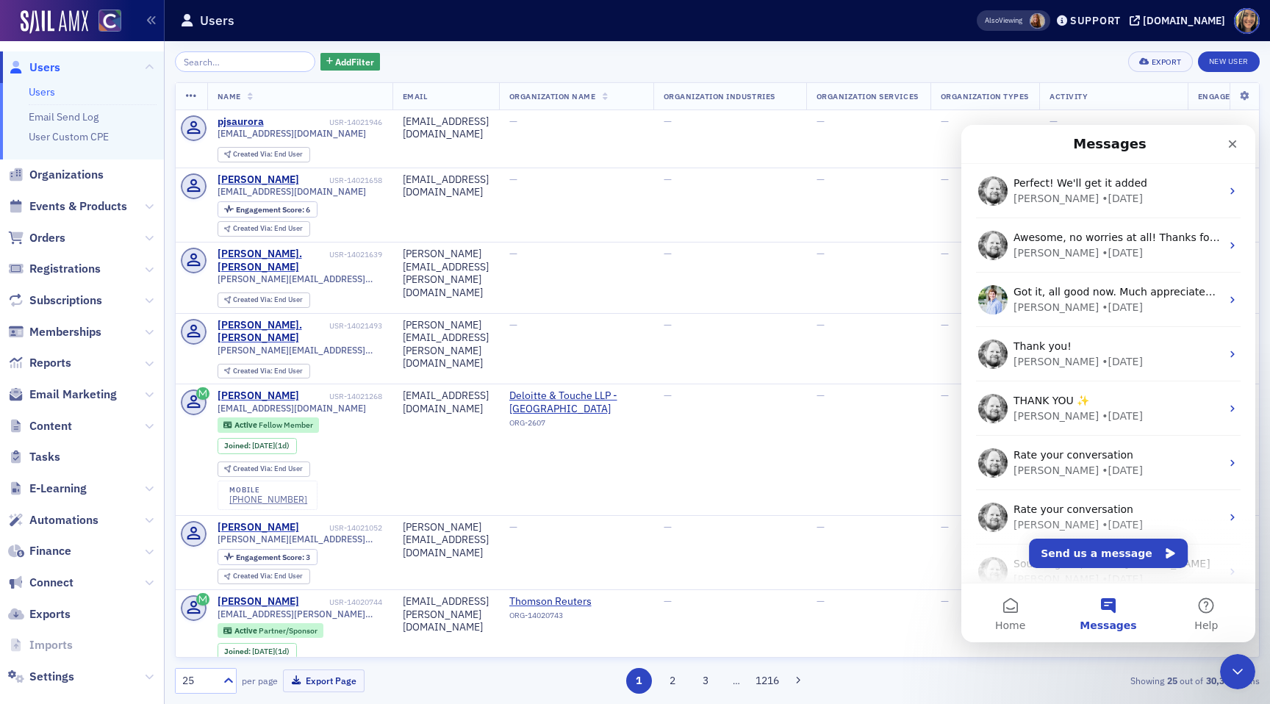
scroll to position [0, 0]
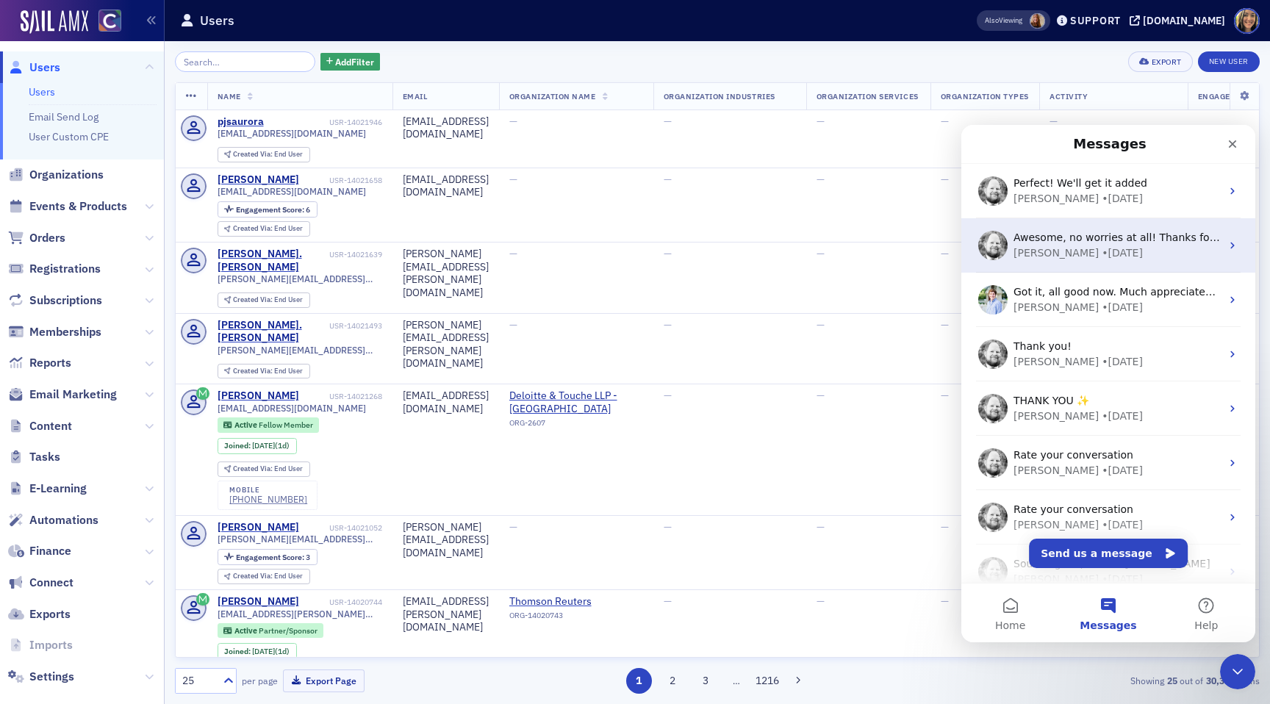
click at [1142, 254] on div "Aidan • 5w ago" at bounding box center [1117, 253] width 207 height 15
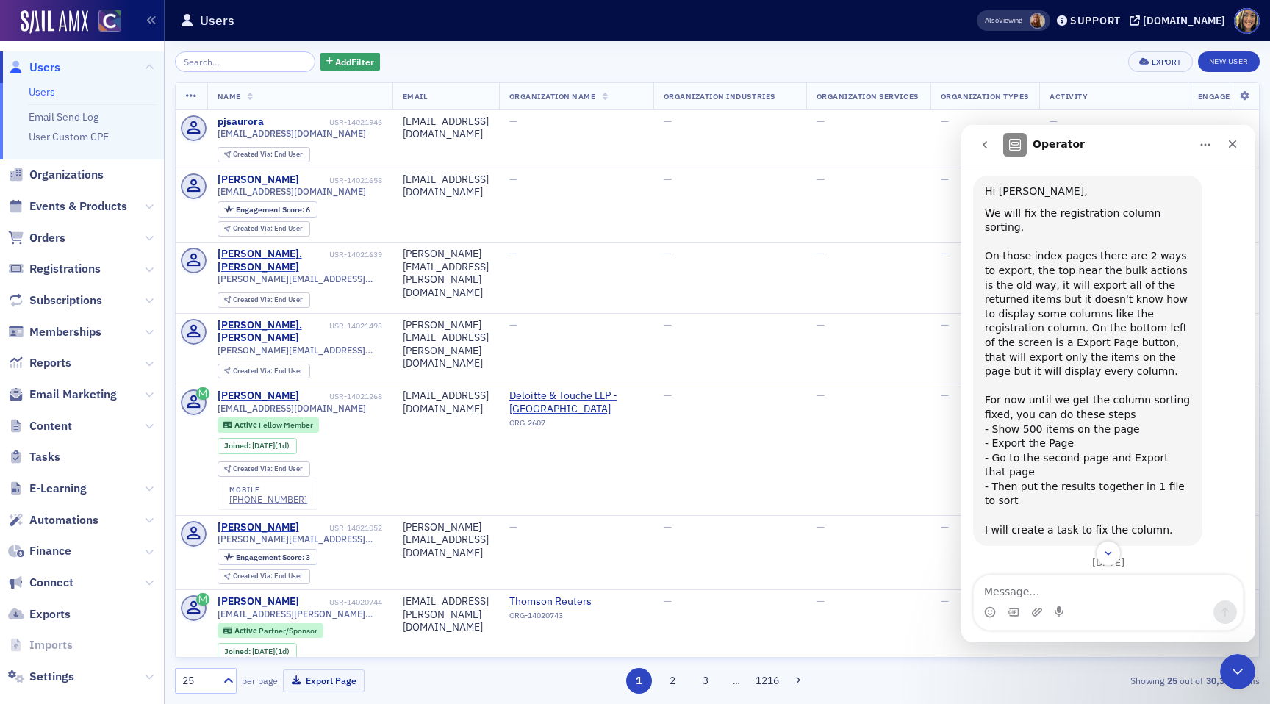
scroll to position [755, 0]
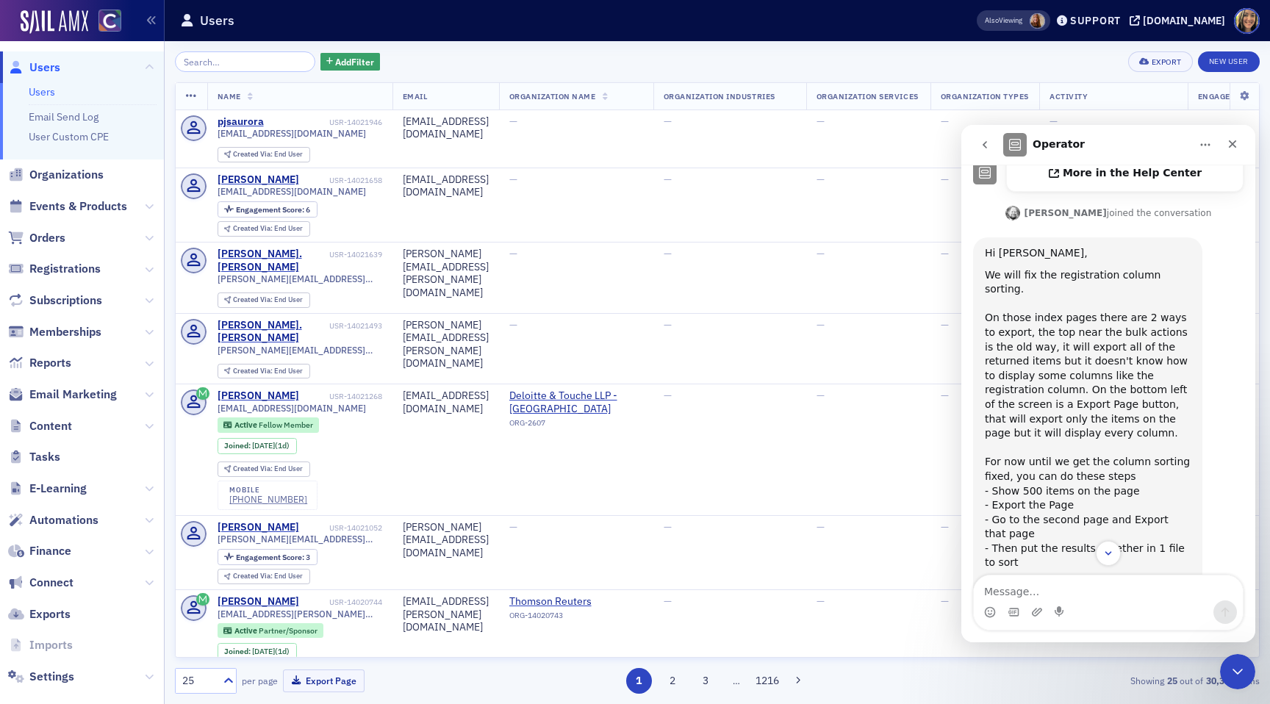
click at [982, 148] on icon "go back" at bounding box center [985, 145] width 12 height 12
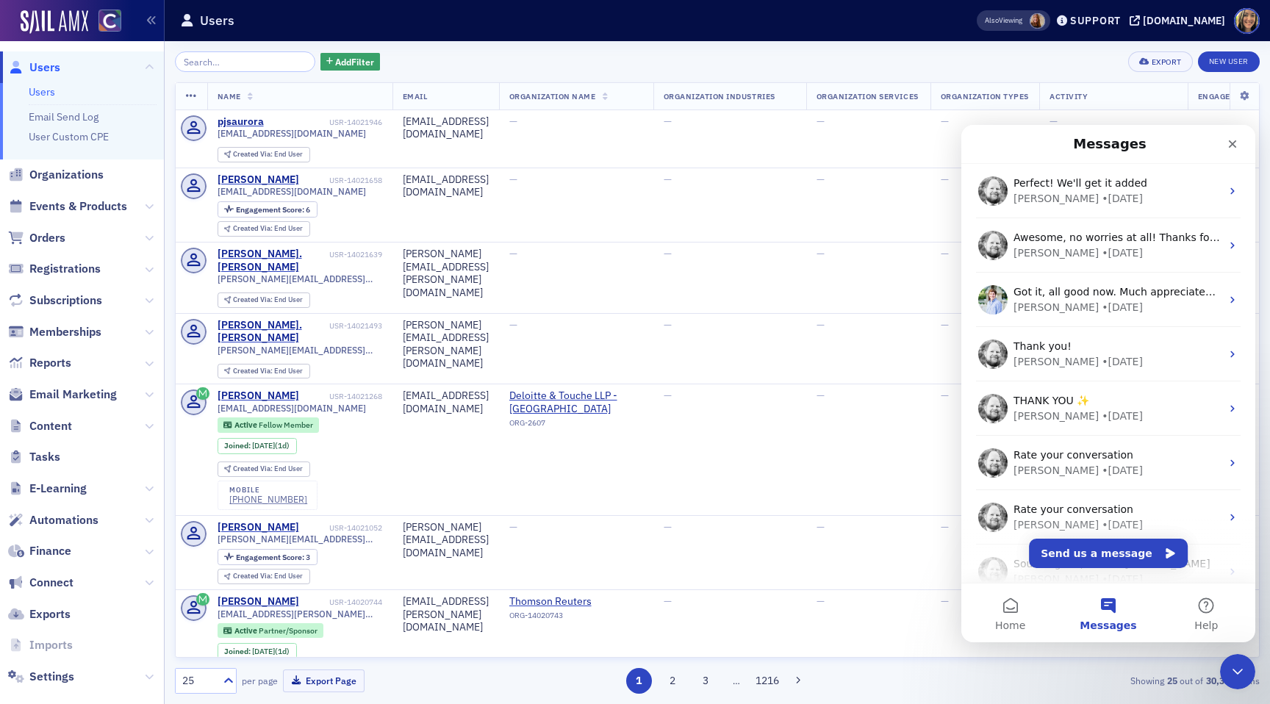
scroll to position [0, 0]
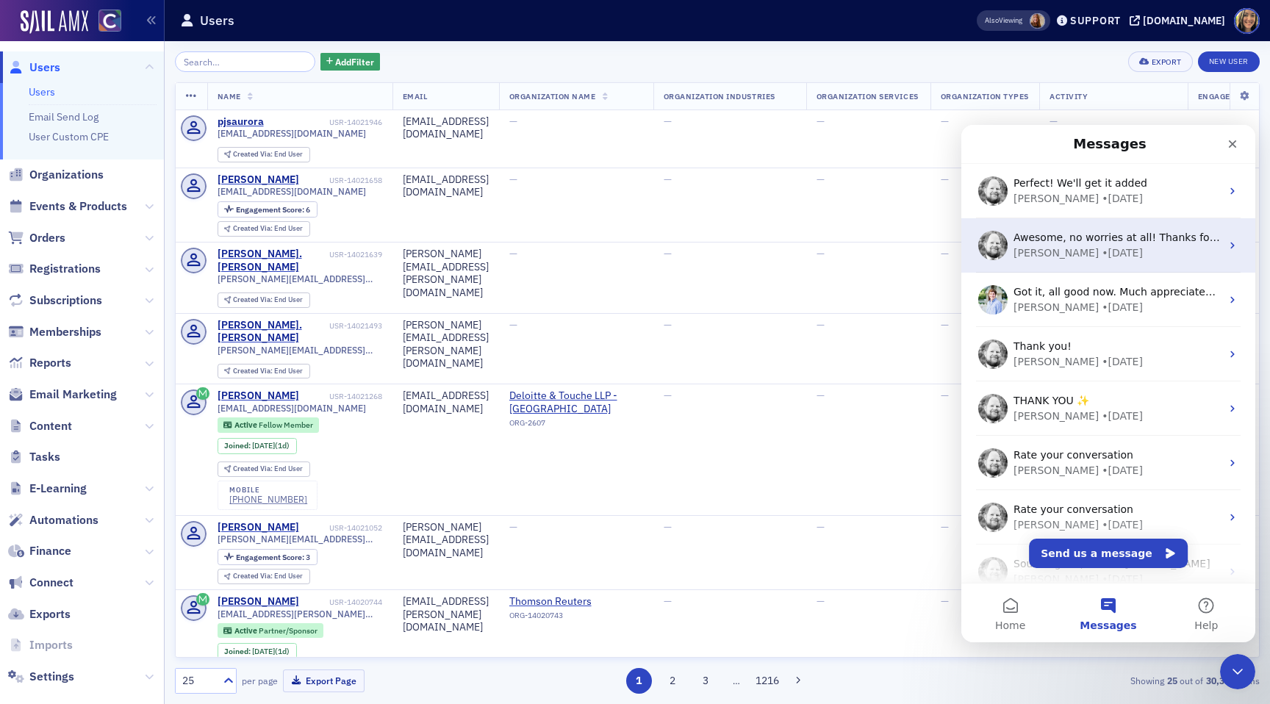
click at [1109, 254] on div "Aidan • 5w ago" at bounding box center [1117, 253] width 207 height 15
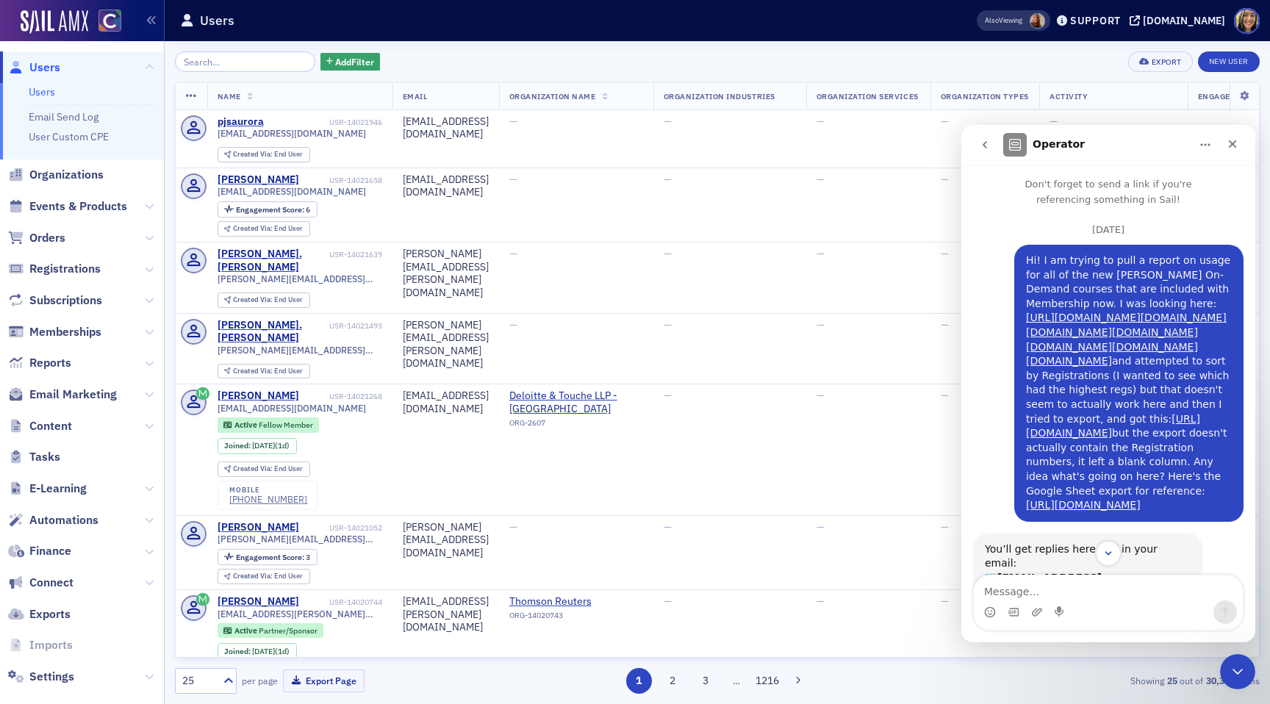
click at [979, 135] on button "go back" at bounding box center [985, 145] width 28 height 28
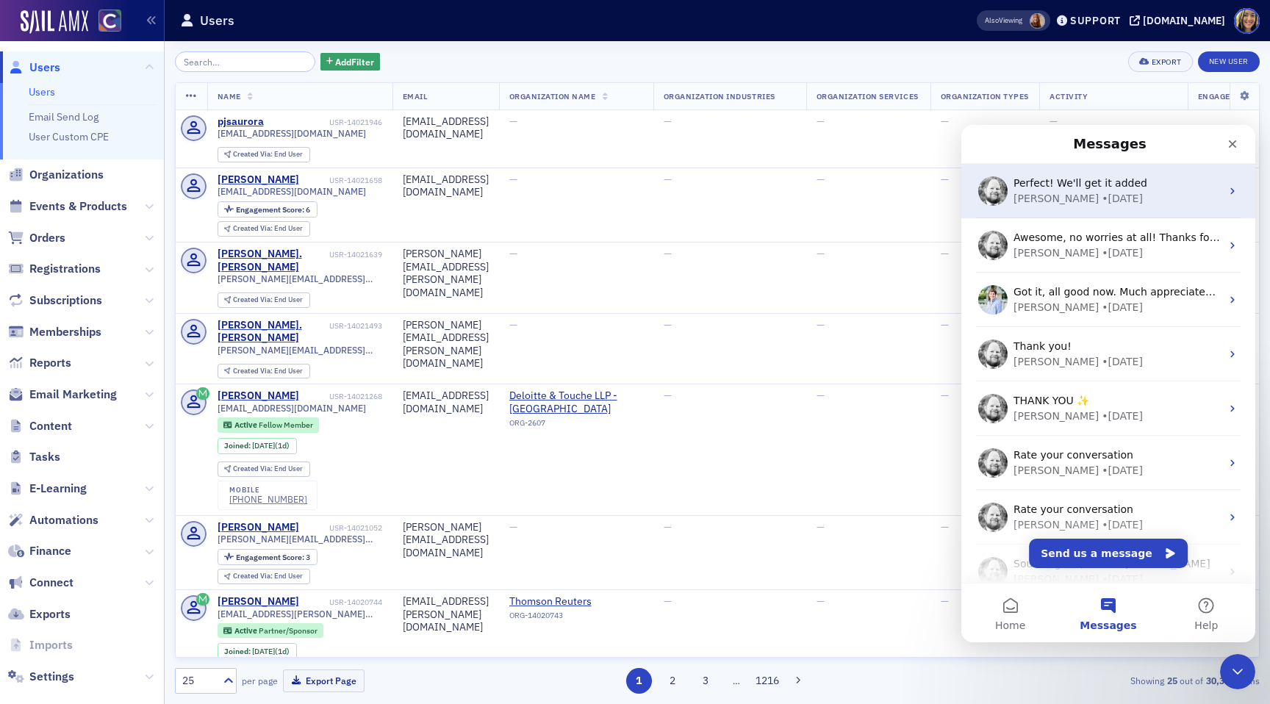
click at [1096, 199] on div "Aidan • 1w ago" at bounding box center [1117, 198] width 207 height 15
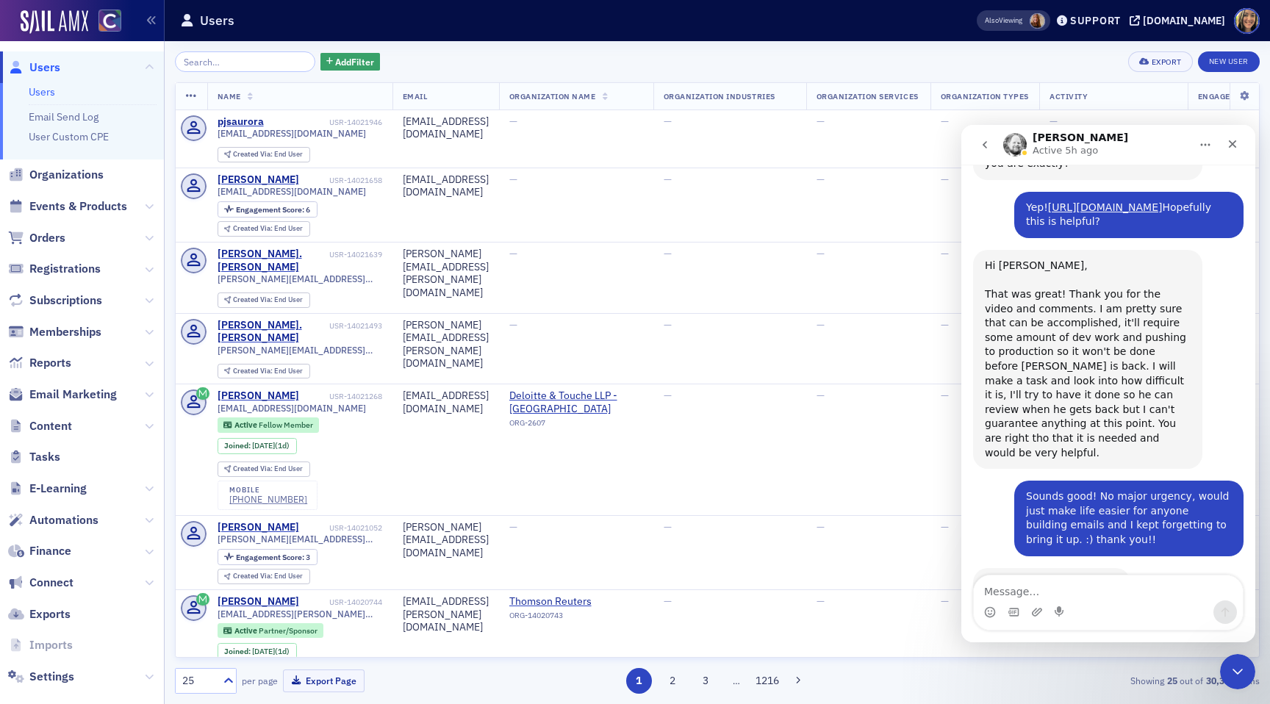
scroll to position [513, 0]
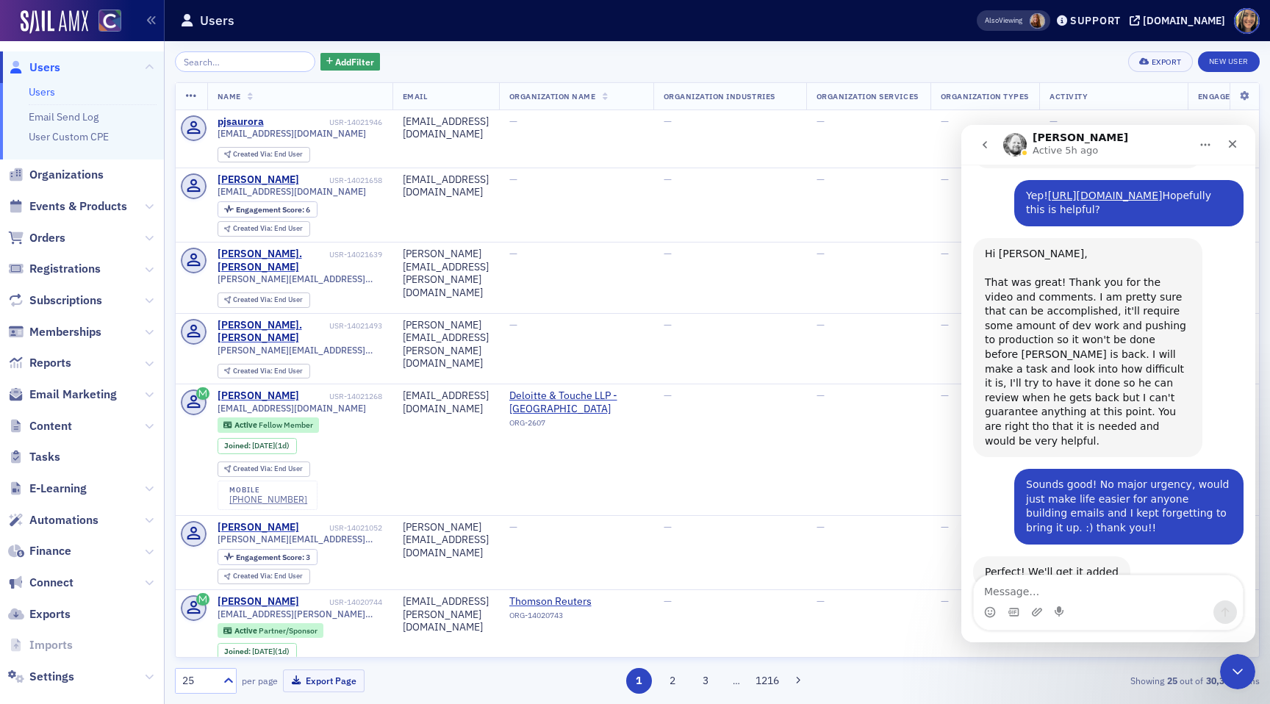
click at [986, 143] on icon "go back" at bounding box center [985, 144] width 4 height 7
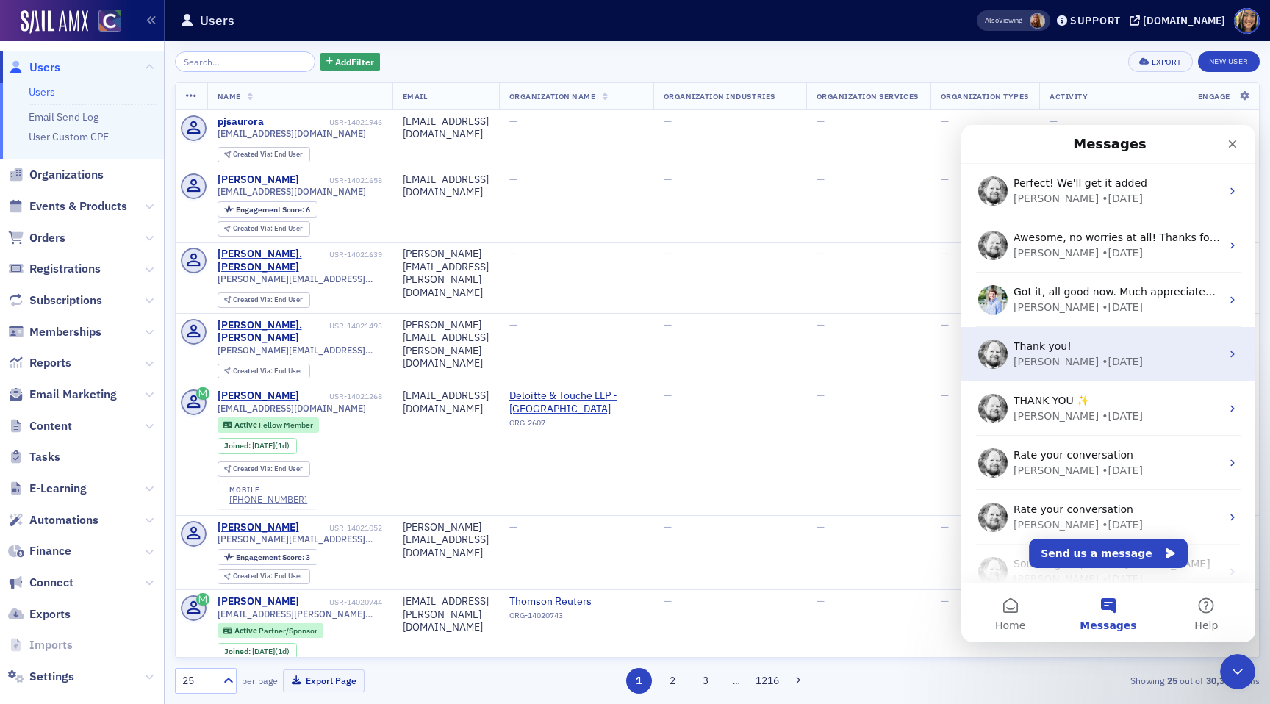
click at [1142, 368] on div "Aidan • 20w ago" at bounding box center [1117, 361] width 207 height 15
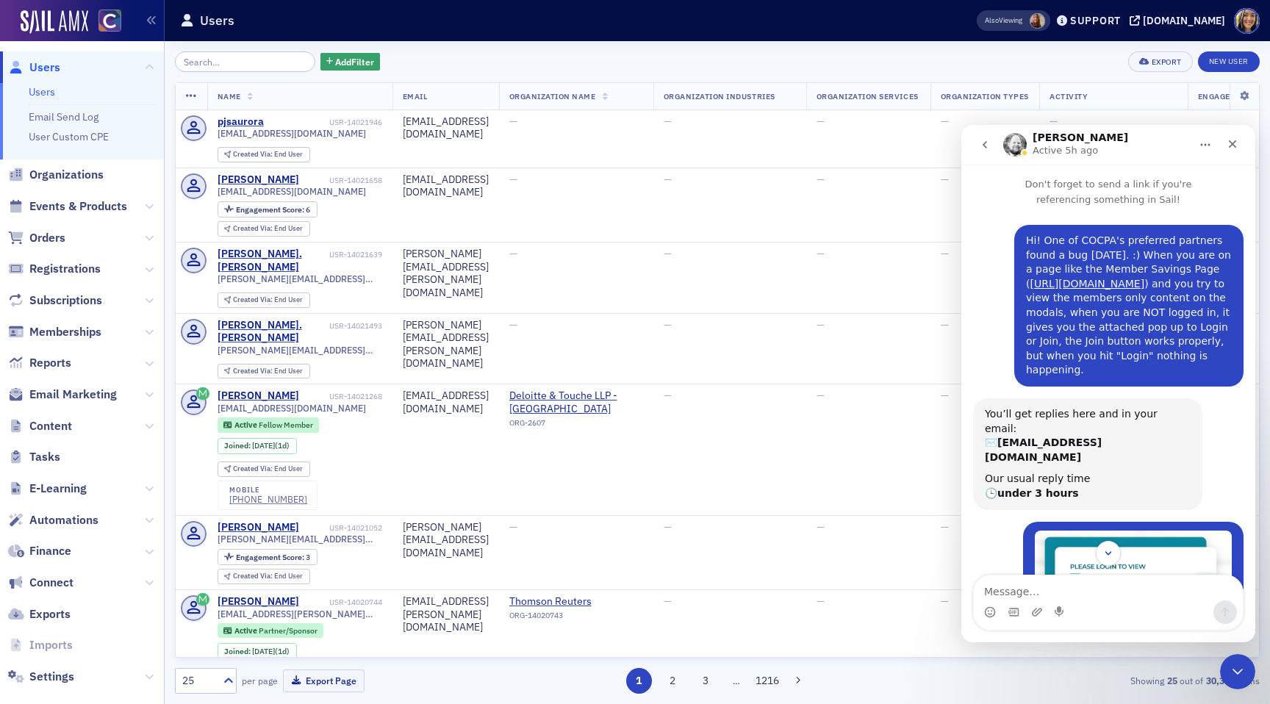
scroll to position [287, 0]
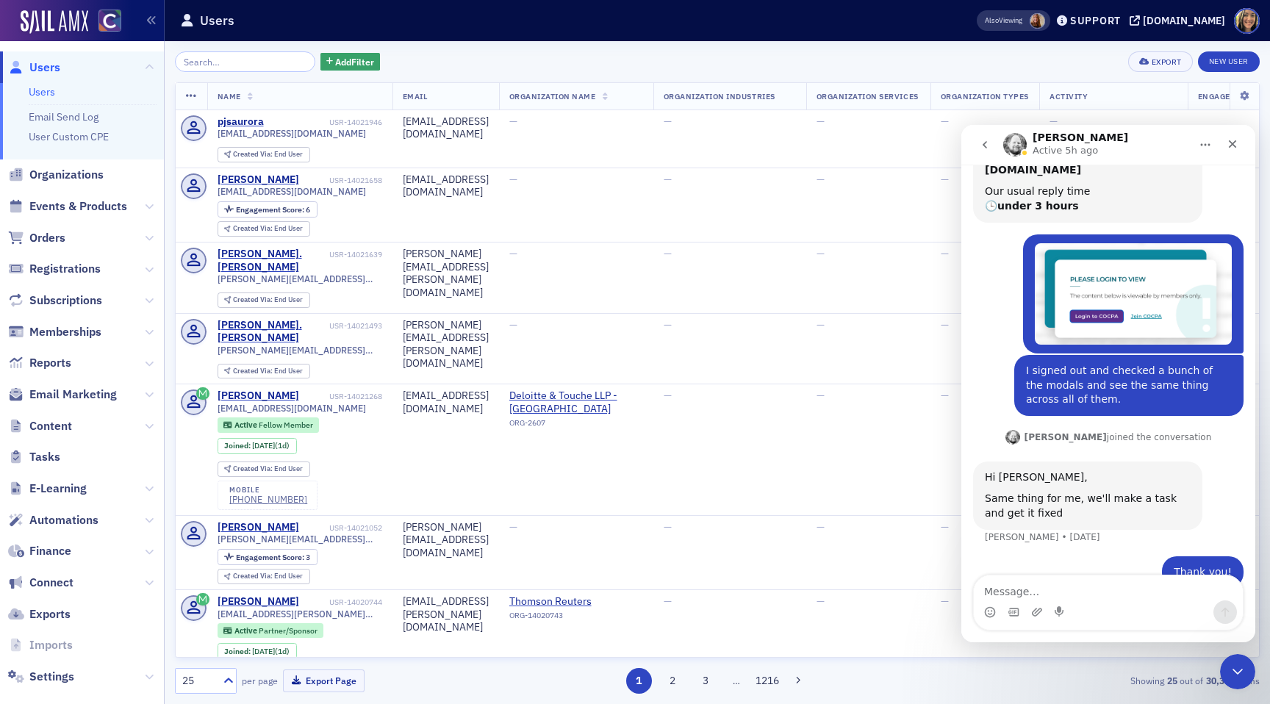
click at [1058, 584] on textarea "Message…" at bounding box center [1108, 588] width 269 height 25
drag, startPoint x: 1219, startPoint y: 595, endPoint x: 1140, endPoint y: 592, distance: 78.7
click at [1140, 593] on textarea "Hi!! Just checking back in on this, it's still sitting i" at bounding box center [1108, 581] width 269 height 40
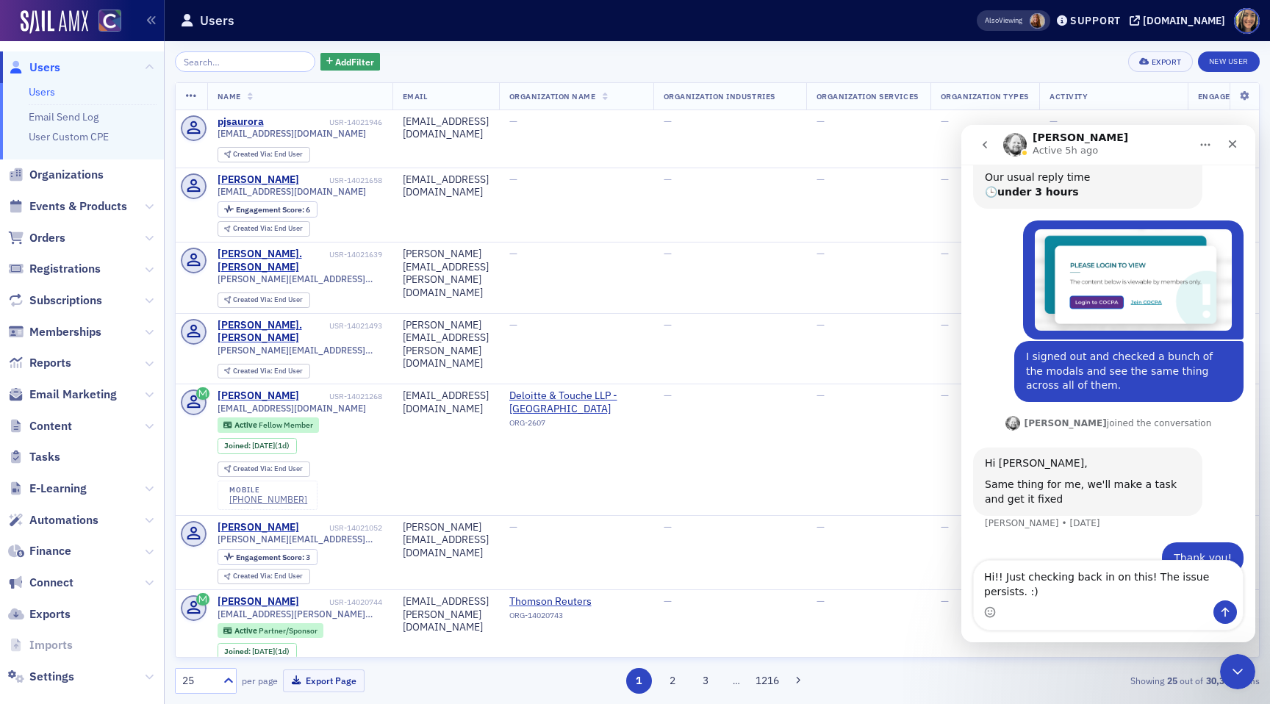
scroll to position [302, 0]
type textarea "Hi!! Just checking back in on this! The issue persists. :)"
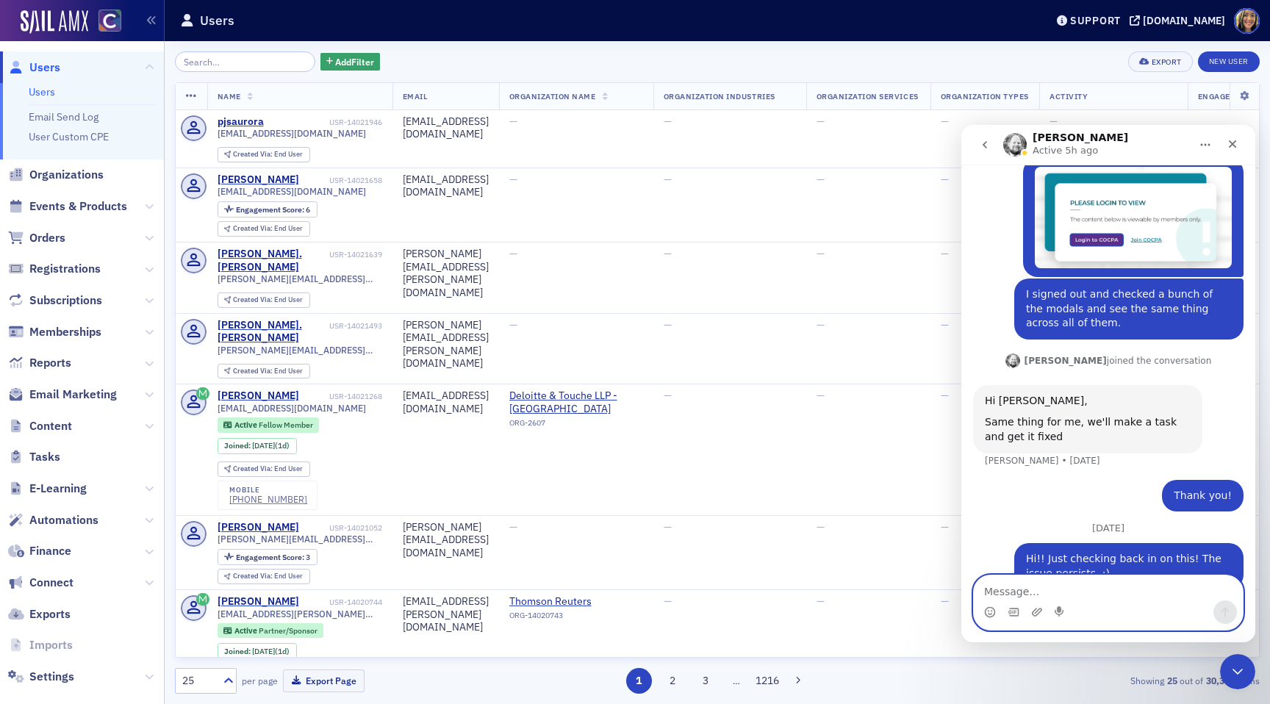
scroll to position [385, 0]
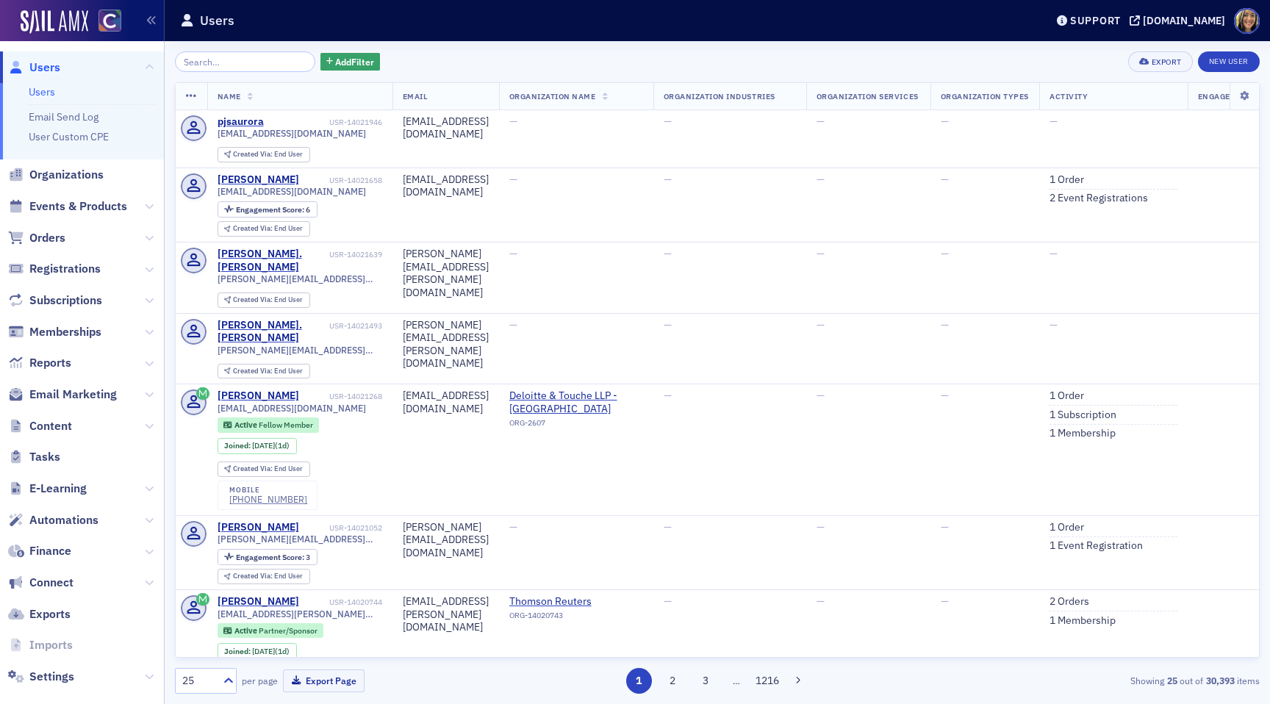
click at [57, 406] on span "Email Marketing" at bounding box center [82, 395] width 164 height 32
click at [55, 440] on span "Content" at bounding box center [82, 426] width 164 height 32
click at [55, 420] on span "Content" at bounding box center [50, 426] width 43 height 16
